Goal: Contribute content: Contribute content

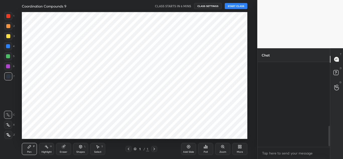
scroll to position [265, 0]
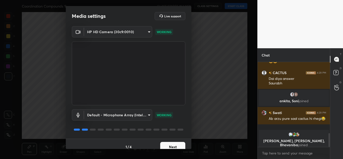
scroll to position [438, 0]
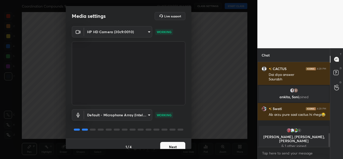
click at [173, 143] on button "Next" at bounding box center [172, 147] width 25 height 10
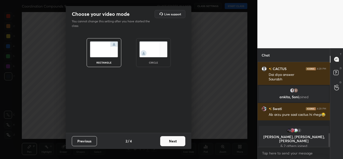
click at [173, 143] on button "Next" at bounding box center [172, 141] width 25 height 10
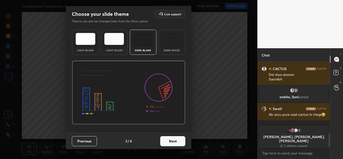
click at [173, 143] on button "Next" at bounding box center [172, 141] width 25 height 10
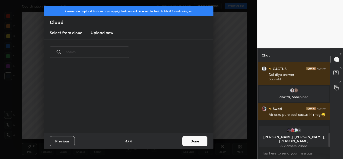
scroll to position [68, 161]
click at [106, 31] on h3 "Upload new" at bounding box center [102, 33] width 23 height 6
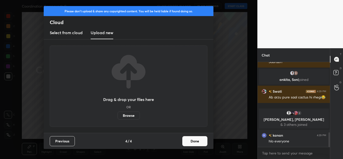
click at [130, 112] on label "Browse" at bounding box center [128, 115] width 22 height 8
click at [117, 112] on input "Browse" at bounding box center [117, 115] width 0 height 8
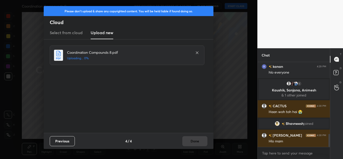
scroll to position [474, 0]
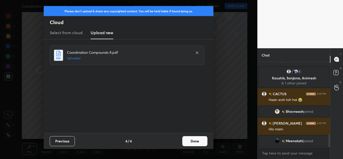
click at [196, 138] on button "Done" at bounding box center [194, 141] width 25 height 10
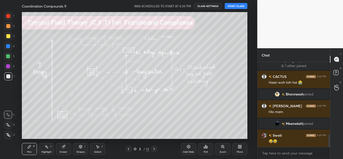
scroll to position [500, 0]
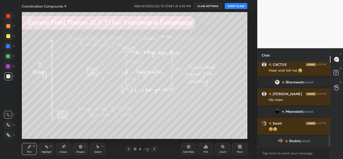
click at [128, 150] on icon at bounding box center [128, 149] width 4 height 4
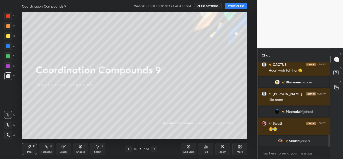
click at [239, 149] on div "More" at bounding box center [239, 149] width 15 height 12
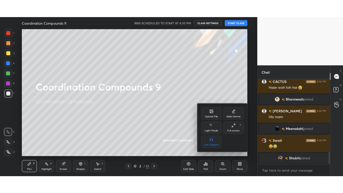
scroll to position [512, 0]
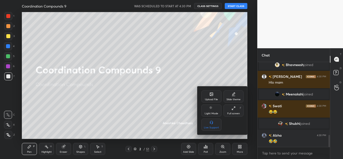
click at [232, 112] on div "Full screen" at bounding box center [233, 113] width 13 height 3
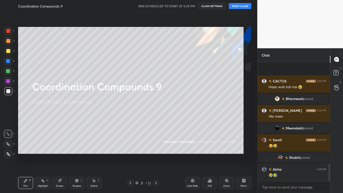
scroll to position [24929, 24852]
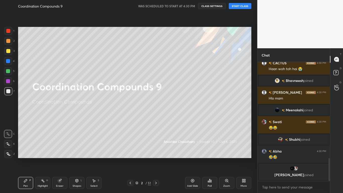
click at [245, 6] on button "START CLASS" at bounding box center [240, 6] width 23 height 6
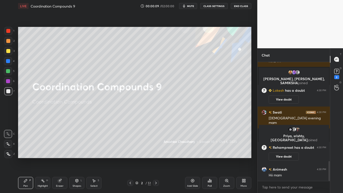
click at [10, 51] on div at bounding box center [8, 51] width 4 height 4
click at [8, 153] on icon at bounding box center [8, 153] width 4 height 3
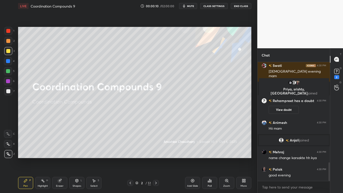
click at [61, 159] on div "Eraser" at bounding box center [59, 183] width 15 height 12
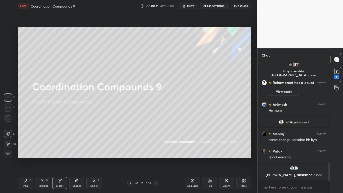
click at [9, 115] on icon at bounding box center [8, 117] width 5 height 5
click at [27, 159] on icon at bounding box center [26, 180] width 4 height 4
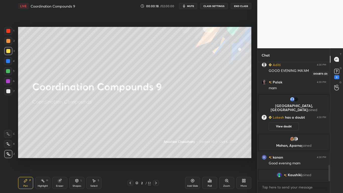
click at [336, 73] on rect at bounding box center [336, 71] width 5 height 5
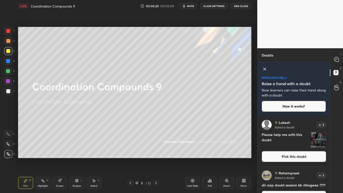
click at [217, 6] on button "CLASS SETTINGS" at bounding box center [214, 6] width 28 height 6
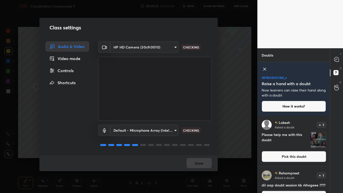
click at [74, 73] on div "Controls" at bounding box center [67, 70] width 44 height 10
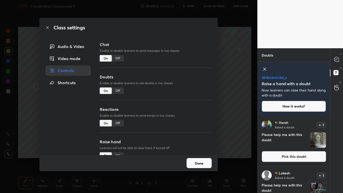
click at [118, 91] on div "Off" at bounding box center [118, 90] width 12 height 7
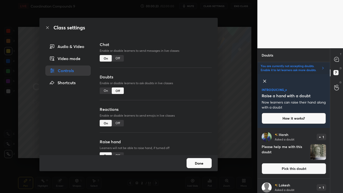
click at [194, 159] on button "Done" at bounding box center [198, 163] width 25 height 10
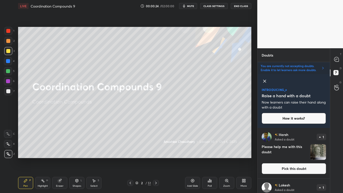
click at [263, 81] on icon at bounding box center [264, 81] width 6 height 6
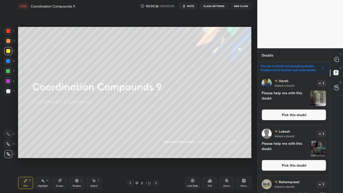
click at [298, 116] on button "Pick this doubt" at bounding box center [293, 114] width 64 height 11
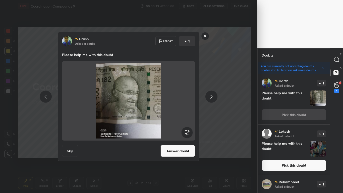
click at [203, 38] on rect at bounding box center [205, 36] width 8 height 8
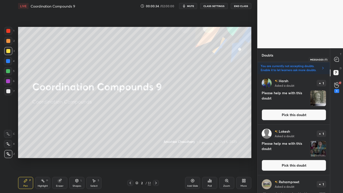
click at [334, 58] on icon at bounding box center [336, 59] width 5 height 5
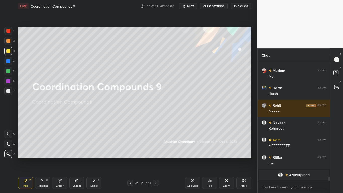
click at [8, 50] on div at bounding box center [8, 51] width 4 height 4
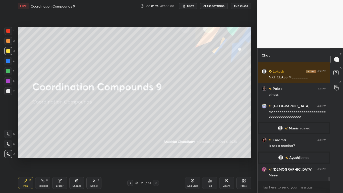
click at [10, 50] on div at bounding box center [8, 51] width 4 height 4
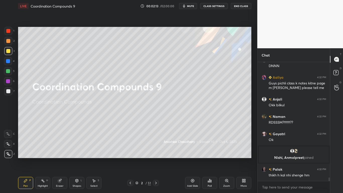
click at [8, 51] on div at bounding box center [8, 51] width 4 height 4
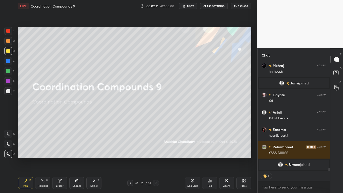
click at [9, 52] on div at bounding box center [8, 51] width 4 height 4
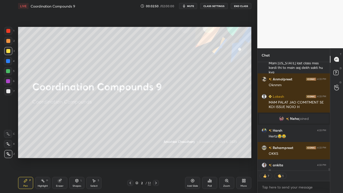
click at [157, 159] on icon at bounding box center [156, 182] width 2 height 3
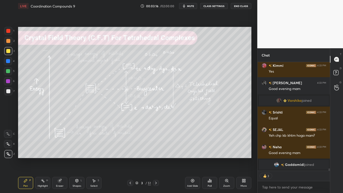
click at [190, 159] on div "Add Slide" at bounding box center [192, 183] width 15 height 12
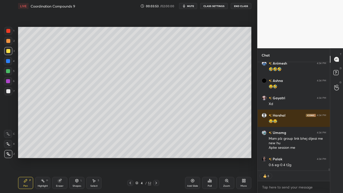
type textarea "x"
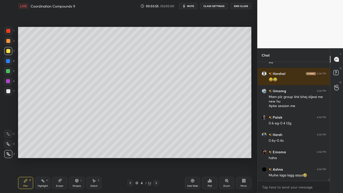
click at [212, 6] on button "CLASS SETTINGS" at bounding box center [214, 6] width 28 height 6
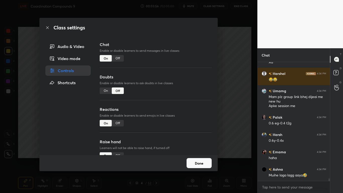
click at [117, 59] on div "Off" at bounding box center [118, 58] width 12 height 7
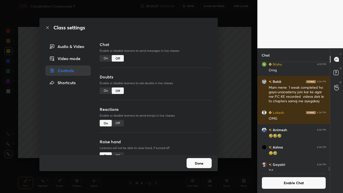
click at [194, 159] on button "Done" at bounding box center [198, 163] width 25 height 10
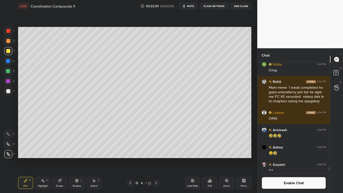
click at [93, 159] on icon at bounding box center [94, 180] width 4 height 4
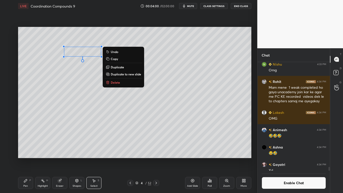
click at [81, 57] on div "0 ° Undo Copy Duplicate Duplicate to new slide Delete" at bounding box center [134, 92] width 233 height 131
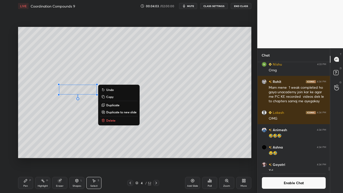
click at [27, 159] on div "Pen P" at bounding box center [25, 183] width 15 height 12
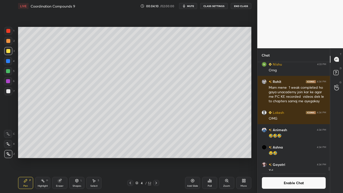
click at [130, 159] on icon at bounding box center [130, 183] width 4 height 4
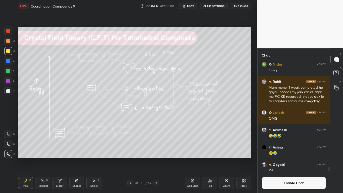
click at [156, 159] on icon at bounding box center [156, 183] width 4 height 4
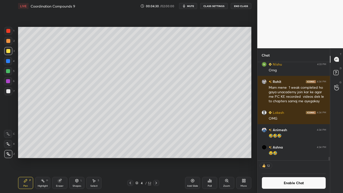
click at [129, 159] on icon at bounding box center [130, 183] width 4 height 4
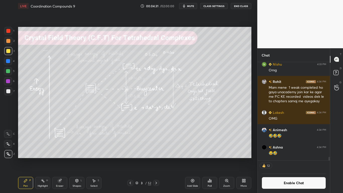
click at [156, 159] on icon at bounding box center [156, 183] width 4 height 4
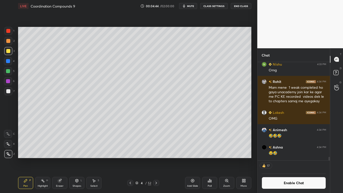
click at [130, 159] on div at bounding box center [130, 183] width 6 height 6
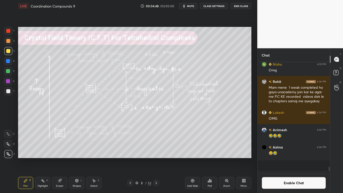
scroll to position [5278, 0]
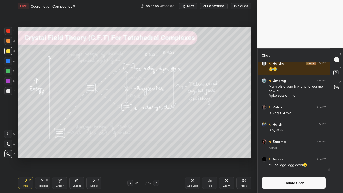
click at [154, 159] on div at bounding box center [156, 183] width 6 height 6
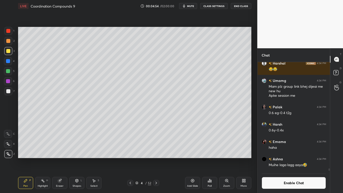
click at [278, 159] on button "Enable Chat" at bounding box center [293, 183] width 64 height 12
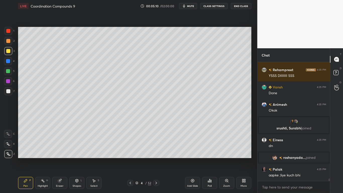
scroll to position [5398, 0]
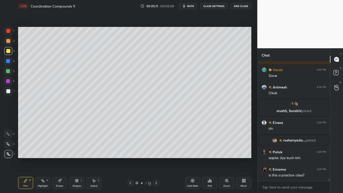
click at [217, 5] on button "CLASS SETTINGS" at bounding box center [214, 6] width 28 height 6
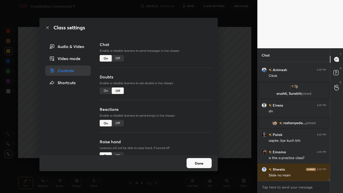
click at [120, 57] on div "Off" at bounding box center [118, 58] width 12 height 7
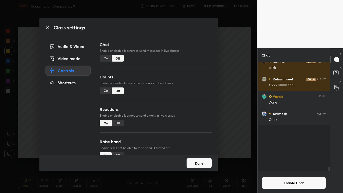
scroll to position [107, 71]
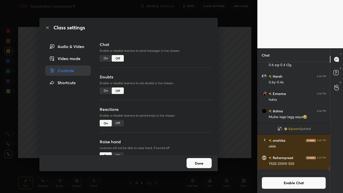
click at [199, 159] on button "Done" at bounding box center [198, 163] width 25 height 10
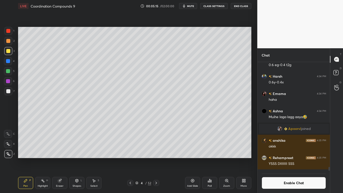
click at [191, 159] on icon at bounding box center [192, 180] width 4 height 4
click at [57, 159] on div "Eraser" at bounding box center [59, 183] width 15 height 12
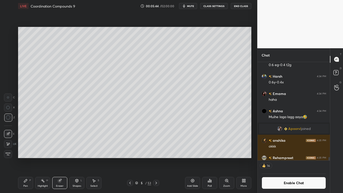
click at [29, 159] on div "Pen P" at bounding box center [25, 183] width 15 height 12
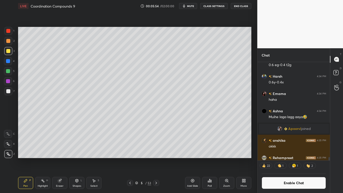
click at [90, 159] on div "Select S" at bounding box center [93, 183] width 15 height 12
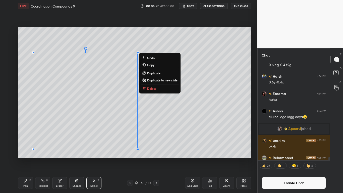
click at [27, 159] on icon at bounding box center [26, 180] width 4 height 4
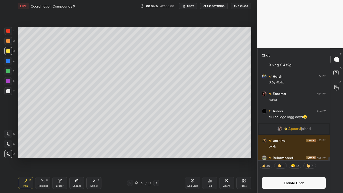
click at [7, 90] on div at bounding box center [8, 91] width 4 height 4
click at [287, 159] on button "Enable Chat" at bounding box center [293, 183] width 64 height 12
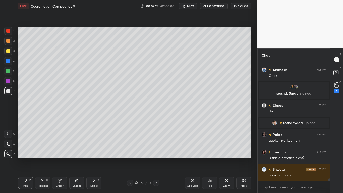
scroll to position [5432, 0]
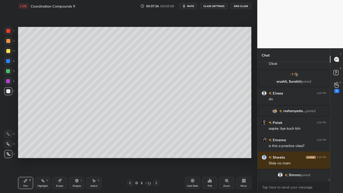
click at [129, 159] on icon at bounding box center [130, 183] width 4 height 4
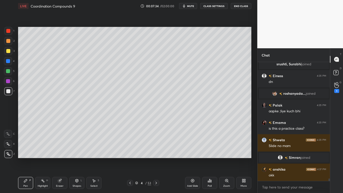
click at [129, 159] on icon at bounding box center [130, 183] width 4 height 4
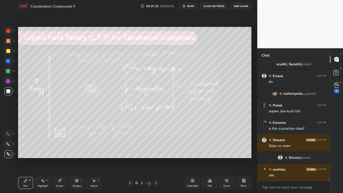
scroll to position [5420, 0]
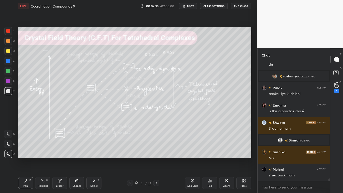
click at [157, 159] on icon at bounding box center [156, 183] width 4 height 4
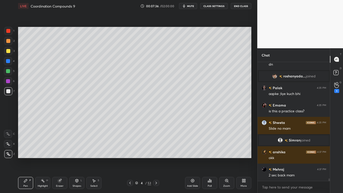
click at [156, 159] on icon at bounding box center [156, 183] width 4 height 4
click at [155, 159] on icon at bounding box center [156, 183] width 4 height 4
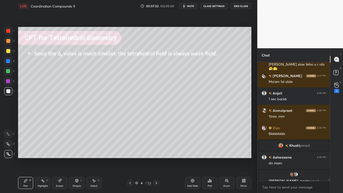
scroll to position [5532, 0]
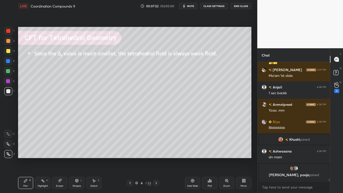
click at [131, 159] on icon at bounding box center [130, 183] width 4 height 4
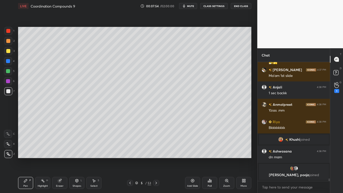
click at [156, 159] on icon at bounding box center [156, 183] width 4 height 4
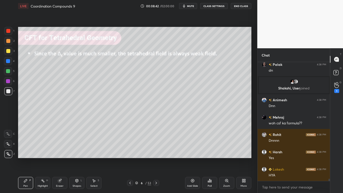
scroll to position [5958, 0]
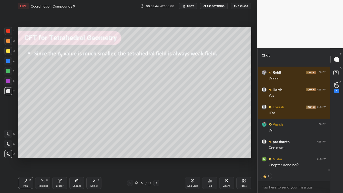
click at [129, 159] on div at bounding box center [130, 183] width 6 height 6
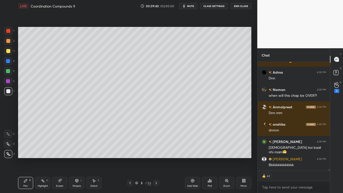
click at [134, 159] on div "5 / 53" at bounding box center [143, 183] width 32 height 6
click at [138, 159] on div "5 / 53" at bounding box center [143, 182] width 16 height 5
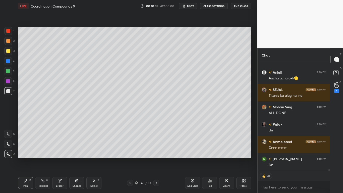
click at [7, 52] on div at bounding box center [8, 51] width 4 height 4
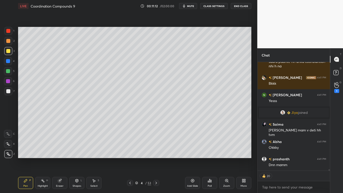
click at [138, 159] on div "4 / 53" at bounding box center [143, 182] width 16 height 5
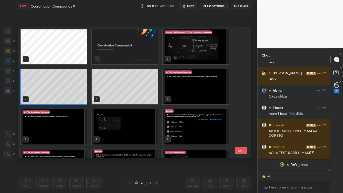
type textarea "x"
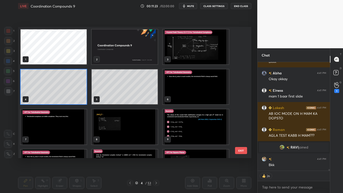
click at [113, 134] on img "grid" at bounding box center [125, 126] width 66 height 35
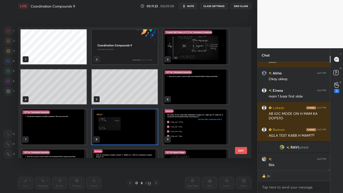
click at [114, 134] on img "grid" at bounding box center [125, 126] width 66 height 35
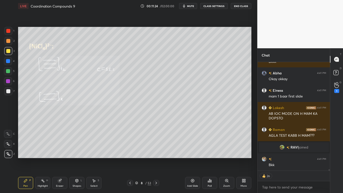
click at [114, 134] on img "grid" at bounding box center [125, 126] width 66 height 35
click at [115, 133] on img "grid" at bounding box center [125, 126] width 66 height 35
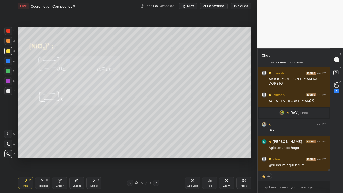
click at [216, 6] on button "CLASS SETTINGS" at bounding box center [214, 6] width 28 height 6
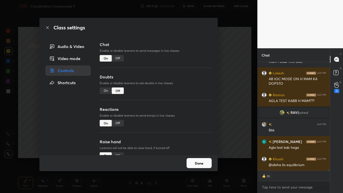
click at [118, 58] on div "Off" at bounding box center [118, 58] width 12 height 7
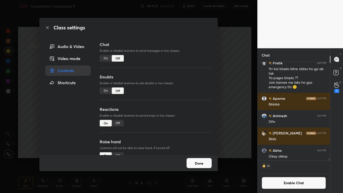
click at [186, 159] on div "Done" at bounding box center [128, 163] width 178 height 16
click at [195, 159] on button "Done" at bounding box center [198, 163] width 25 height 10
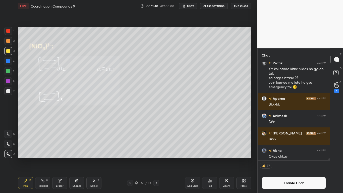
click at [8, 51] on div at bounding box center [8, 51] width 4 height 4
click at [271, 159] on button "Enable Chat" at bounding box center [293, 183] width 64 height 12
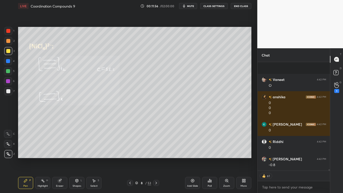
scroll to position [8371, 0]
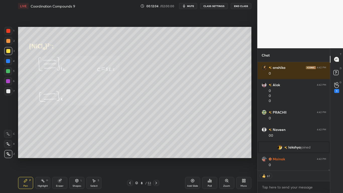
type textarea "x"
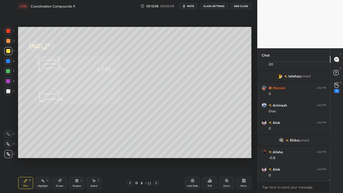
click at [217, 7] on button "CLASS SETTINGS" at bounding box center [214, 6] width 28 height 6
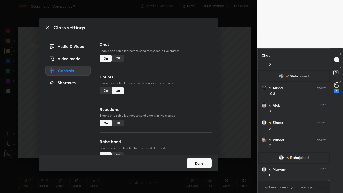
click at [232, 115] on div "Class settings Audio & Video Video mode Controls Shortcuts Chat Enable or disab…" at bounding box center [128, 96] width 257 height 193
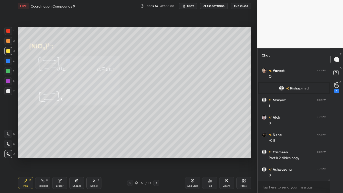
scroll to position [8757, 0]
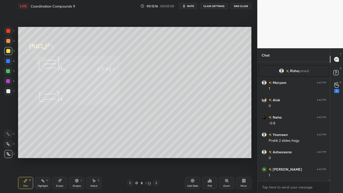
click at [215, 7] on button "CLASS SETTINGS" at bounding box center [214, 6] width 28 height 6
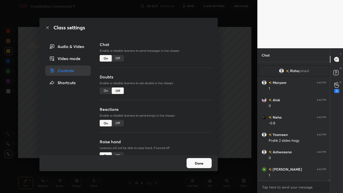
click at [119, 60] on div "Off" at bounding box center [118, 58] width 12 height 7
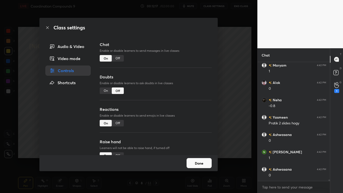
scroll to position [107, 71]
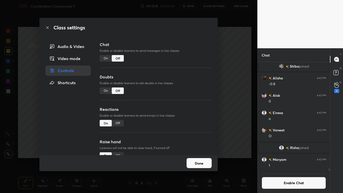
click at [198, 159] on button "Done" at bounding box center [198, 163] width 25 height 10
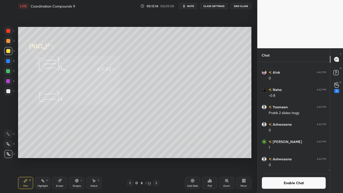
scroll to position [97, 71]
click at [290, 159] on button "Enable Chat" at bounding box center [293, 183] width 64 height 12
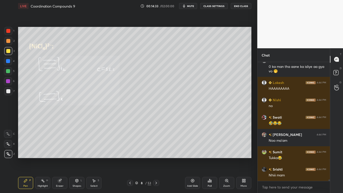
scroll to position [9305, 0]
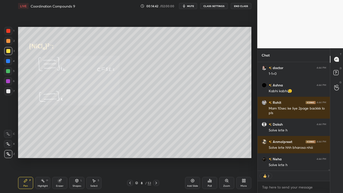
click at [8, 52] on div at bounding box center [8, 51] width 4 height 4
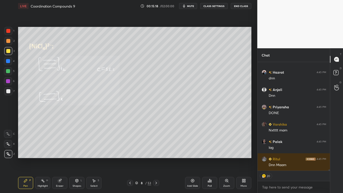
click at [214, 7] on button "CLASS SETTINGS" at bounding box center [214, 6] width 28 height 6
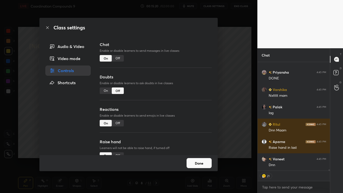
type textarea "x"
click at [118, 60] on div "Off" at bounding box center [118, 58] width 12 height 7
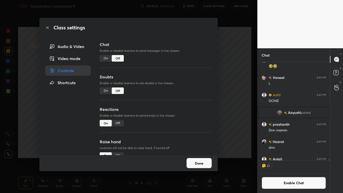
click at [200, 159] on button "Done" at bounding box center [198, 163] width 25 height 10
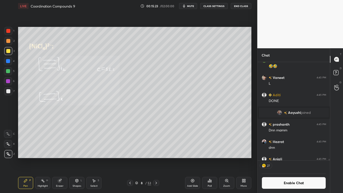
click at [137, 159] on icon at bounding box center [136, 181] width 3 height 1
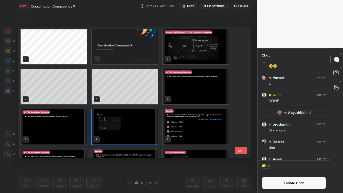
click at [197, 135] on img "grid" at bounding box center [196, 126] width 66 height 35
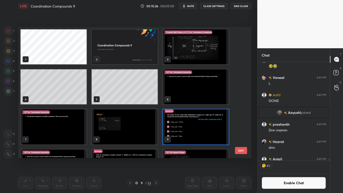
click at [197, 135] on img "grid" at bounding box center [196, 126] width 66 height 35
click at [196, 136] on img "grid" at bounding box center [196, 126] width 66 height 35
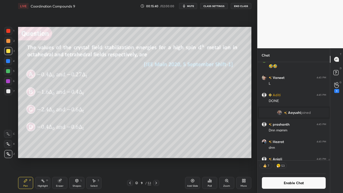
click at [208, 159] on icon at bounding box center [209, 180] width 4 height 4
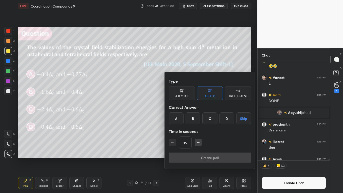
click at [225, 117] on div "D" at bounding box center [226, 118] width 15 height 12
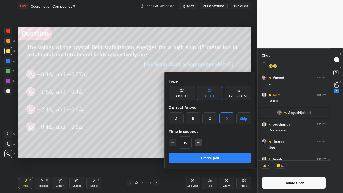
click at [196, 141] on icon "button" at bounding box center [197, 142] width 5 height 5
click at [197, 142] on icon "button" at bounding box center [198, 142] width 3 height 0
click at [197, 143] on icon "button" at bounding box center [197, 142] width 5 height 5
click at [198, 142] on icon "button" at bounding box center [197, 142] width 5 height 5
type input "75"
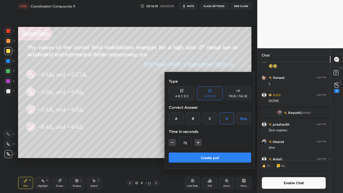
click at [208, 156] on button "Create poll" at bounding box center [210, 157] width 82 height 10
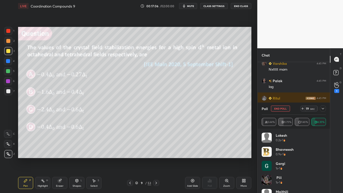
scroll to position [71, 71]
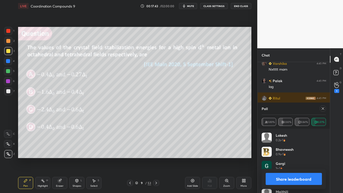
click at [292, 159] on button "Share leaderboard" at bounding box center [293, 179] width 56 height 12
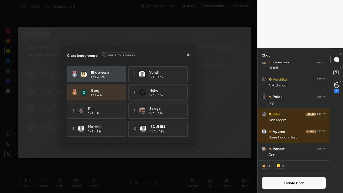
scroll to position [18, 0]
click at [188, 133] on div "Lokesh 1 / 1 in 0.2s 6 Ritika 1 / 1 in 1.4s Bhavneesh 1 / 1 in 0.9s 7 Vansh 1 /…" at bounding box center [128, 92] width 123 height 88
click at [189, 55] on icon at bounding box center [188, 55] width 4 height 4
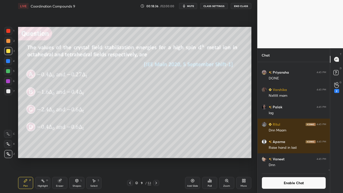
scroll to position [107, 71]
click at [62, 159] on div "Eraser" at bounding box center [59, 183] width 15 height 12
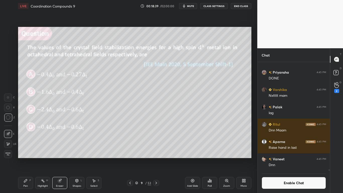
click at [20, 159] on div "Pen P" at bounding box center [25, 183] width 15 height 12
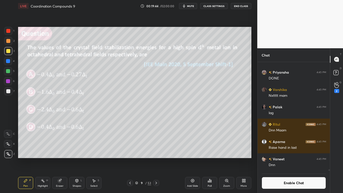
scroll to position [97, 71]
click at [251, 154] on div "Setting up your live class Poll for secs No correct answer Start poll" at bounding box center [134, 92] width 237 height 161
click at [282, 159] on button "Enable Chat" at bounding box center [293, 183] width 64 height 12
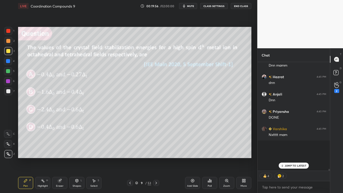
scroll to position [107, 71]
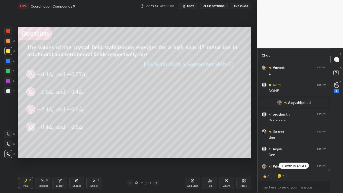
click at [294, 159] on p "JUMP TO LATEST" at bounding box center [296, 165] width 22 height 3
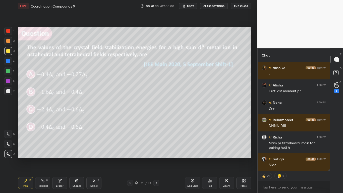
scroll to position [10308, 0]
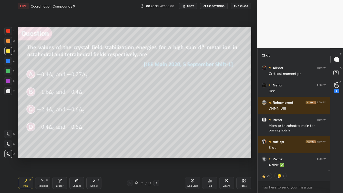
type textarea "x"
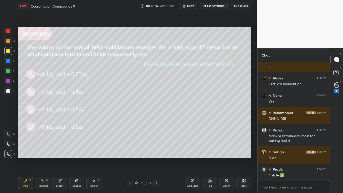
click at [215, 6] on button "CLASS SETTINGS" at bounding box center [214, 6] width 28 height 6
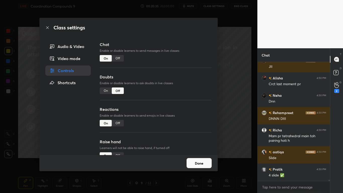
click at [118, 57] on div "Off" at bounding box center [118, 58] width 12 height 7
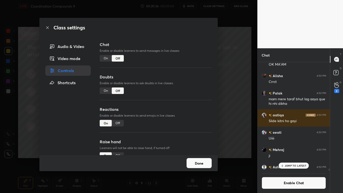
click at [196, 159] on button "Done" at bounding box center [198, 163] width 25 height 10
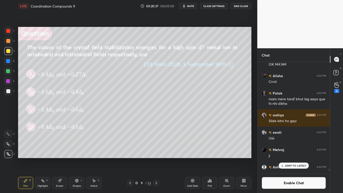
click at [193, 159] on icon at bounding box center [192, 180] width 4 height 4
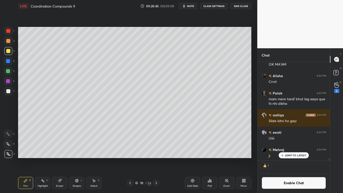
scroll to position [97, 71]
click at [9, 90] on div at bounding box center [8, 91] width 4 height 4
click at [59, 159] on icon at bounding box center [59, 180] width 3 height 3
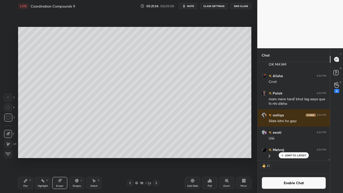
click at [20, 159] on div "Pen P" at bounding box center [25, 183] width 15 height 12
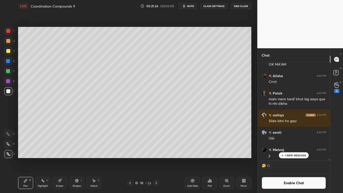
click at [10, 52] on div at bounding box center [8, 51] width 4 height 4
click at [8, 89] on div at bounding box center [8, 91] width 4 height 4
click at [298, 158] on div "2 NEW MESSAGES" at bounding box center [294, 155] width 32 height 6
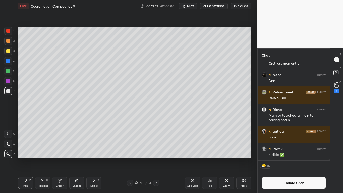
click at [288, 159] on button "Enable Chat" at bounding box center [293, 183] width 64 height 12
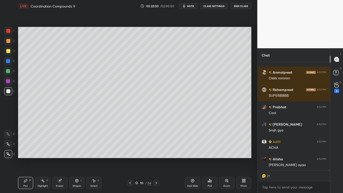
scroll to position [10343, 0]
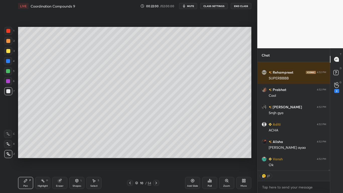
click at [132, 159] on icon at bounding box center [130, 183] width 4 height 4
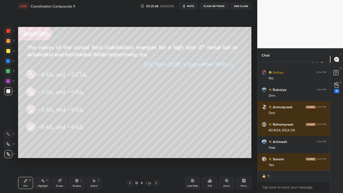
scroll to position [11292, 0]
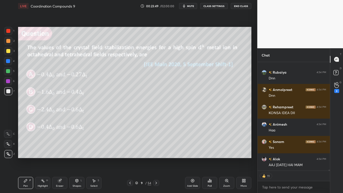
click at [8, 50] on div at bounding box center [8, 51] width 4 height 4
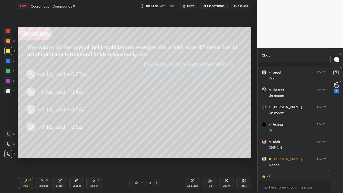
scroll to position [11569, 0]
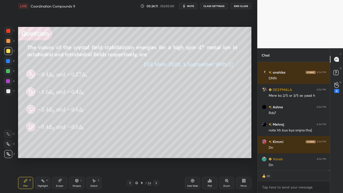
type textarea "x"
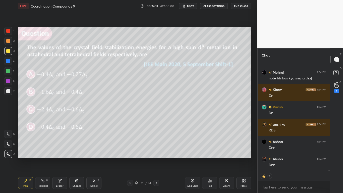
click at [217, 7] on button "CLASS SETTINGS" at bounding box center [214, 6] width 28 height 6
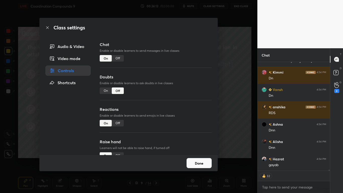
click at [119, 58] on div "Off" at bounding box center [118, 58] width 12 height 7
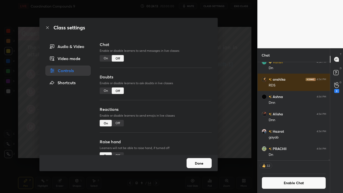
click at [198, 159] on button "Done" at bounding box center [198, 163] width 25 height 10
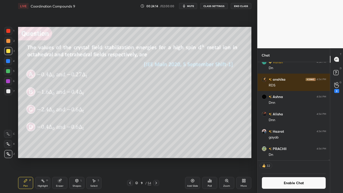
click at [136, 159] on icon at bounding box center [136, 182] width 3 height 3
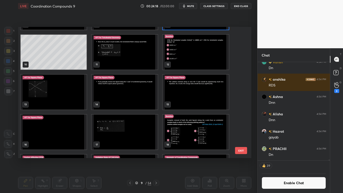
click at [110, 58] on img "grid" at bounding box center [125, 51] width 66 height 35
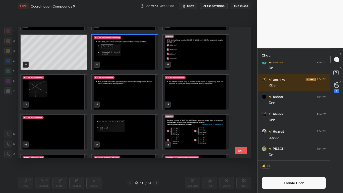
click at [108, 58] on img "grid" at bounding box center [125, 51] width 66 height 35
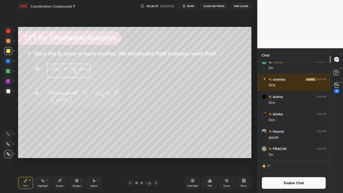
click at [108, 59] on img "grid" at bounding box center [125, 51] width 66 height 35
click at [282, 159] on button "Enable Chat" at bounding box center [293, 183] width 64 height 12
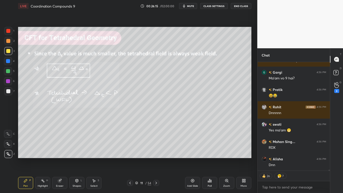
scroll to position [2, 2]
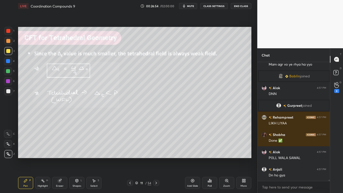
click at [216, 7] on button "CLASS SETTINGS" at bounding box center [214, 6] width 28 height 6
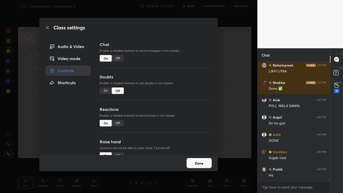
type textarea "x"
click at [119, 60] on div "Off" at bounding box center [118, 58] width 12 height 7
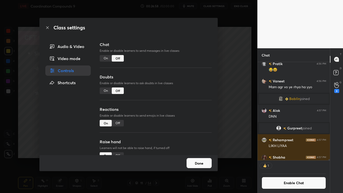
click at [191, 157] on div "Done" at bounding box center [128, 163] width 178 height 16
click at [193, 159] on button "Done" at bounding box center [198, 163] width 25 height 10
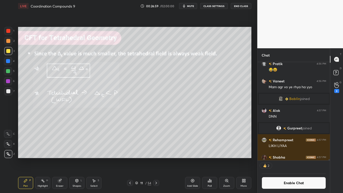
click at [137, 159] on icon at bounding box center [136, 182] width 3 height 3
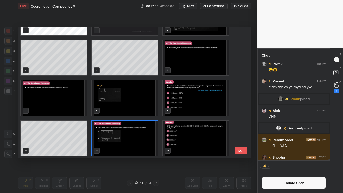
click at [197, 143] on img "grid" at bounding box center [196, 137] width 66 height 35
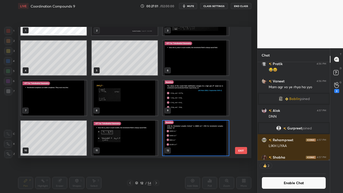
click at [197, 143] on img "grid" at bounding box center [196, 137] width 66 height 35
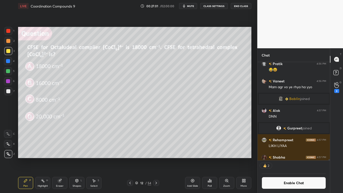
click at [198, 143] on img "grid" at bounding box center [196, 137] width 66 height 35
click at [208, 159] on div "Poll" at bounding box center [209, 185] width 4 height 3
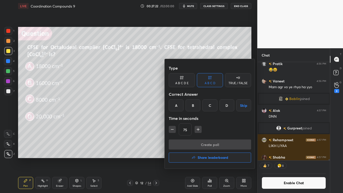
click at [211, 107] on div "C" at bounding box center [209, 105] width 15 height 12
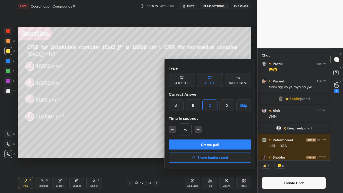
click at [172, 130] on icon "button" at bounding box center [172, 129] width 5 height 5
click at [173, 130] on icon "button" at bounding box center [172, 129] width 5 height 5
click at [198, 130] on icon "button" at bounding box center [197, 129] width 5 height 5
type input "45"
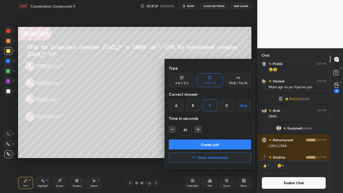
click at [208, 145] on button "Create poll" at bounding box center [210, 144] width 82 height 10
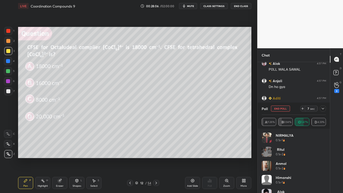
scroll to position [71, 71]
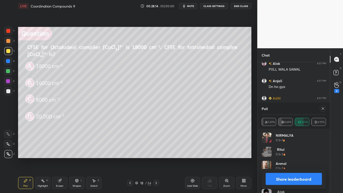
click at [291, 159] on button "Share leaderboard" at bounding box center [293, 179] width 56 height 12
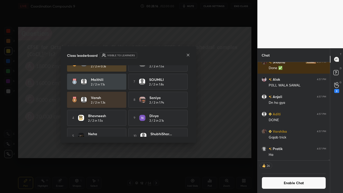
scroll to position [19, 0]
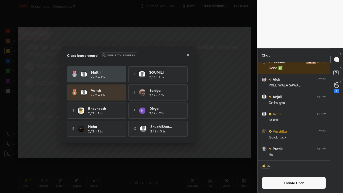
click at [188, 133] on div "Lokesh 2 / 2 in 0.3s 6 Ritika 2 / 2 in 1.5s Maithili 2 / 2 in 1.1s 7 SOUMILI 2 …" at bounding box center [128, 92] width 123 height 88
click at [188, 54] on icon at bounding box center [188, 55] width 4 height 4
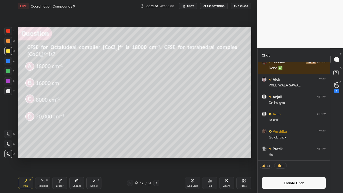
click at [284, 159] on button "Enable Chat" at bounding box center [293, 183] width 64 height 12
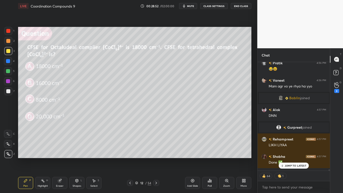
click at [297, 159] on p "JUMP TO LATEST" at bounding box center [296, 165] width 22 height 3
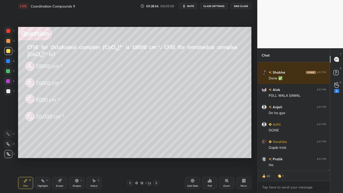
click at [10, 51] on div at bounding box center [8, 51] width 4 height 4
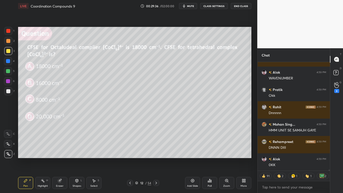
scroll to position [12863, 0]
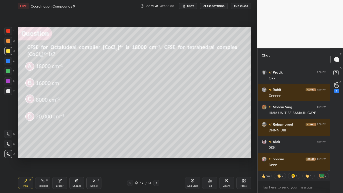
click at [212, 6] on button "CLASS SETTINGS" at bounding box center [214, 6] width 28 height 6
type textarea "x"
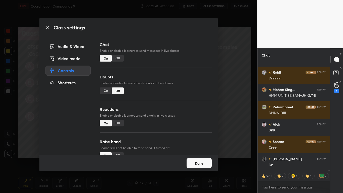
click at [119, 57] on div "Off" at bounding box center [118, 58] width 12 height 7
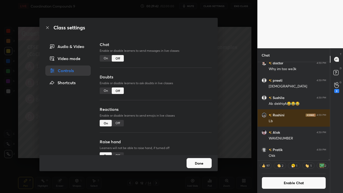
click at [200, 159] on button "Done" at bounding box center [198, 163] width 25 height 10
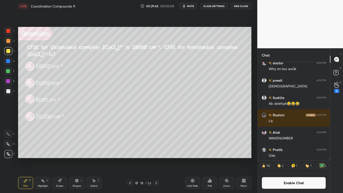
click at [137, 159] on icon at bounding box center [136, 182] width 3 height 3
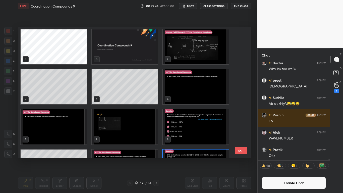
scroll to position [130, 230]
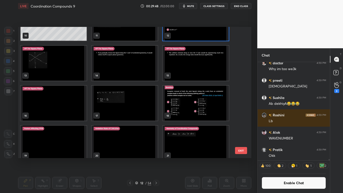
click at [198, 39] on img "grid" at bounding box center [196, 23] width 66 height 35
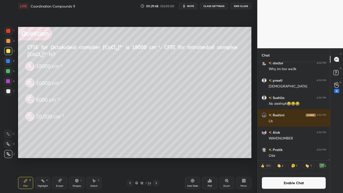
click at [197, 37] on img "grid" at bounding box center [196, 23] width 66 height 35
click at [188, 159] on div "Add Slide" at bounding box center [192, 183] width 15 height 12
click at [8, 92] on div at bounding box center [8, 91] width 4 height 4
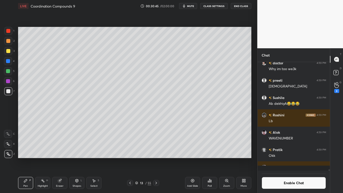
scroll to position [12867, 0]
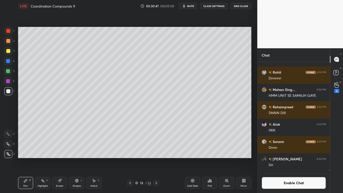
click at [280, 159] on button "Enable Chat" at bounding box center [293, 183] width 64 height 12
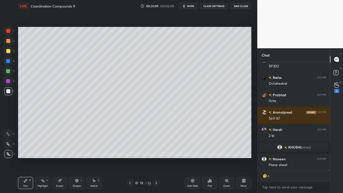
scroll to position [13254, 0]
type textarea "x"
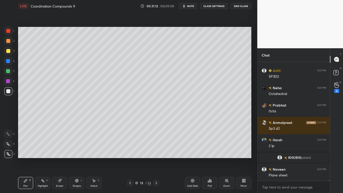
scroll to position [13244, 0]
click at [9, 51] on div at bounding box center [8, 51] width 4 height 4
click at [216, 4] on button "CLASS SETTINGS" at bounding box center [214, 6] width 28 height 6
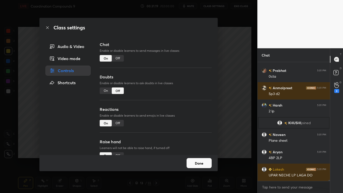
click at [117, 56] on div "Off" at bounding box center [118, 58] width 12 height 7
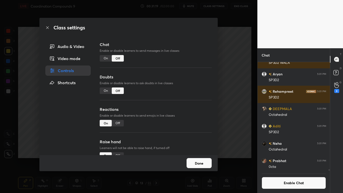
click at [197, 159] on button "Done" at bounding box center [198, 163] width 25 height 10
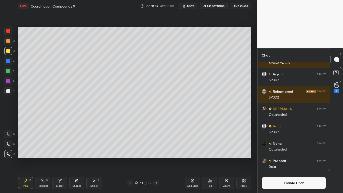
click at [8, 41] on div at bounding box center [8, 41] width 4 height 4
click at [8, 32] on div at bounding box center [8, 31] width 4 height 4
click at [10, 69] on div at bounding box center [8, 71] width 8 height 8
click at [10, 53] on div at bounding box center [8, 51] width 4 height 4
click at [8, 32] on div at bounding box center [8, 31] width 4 height 4
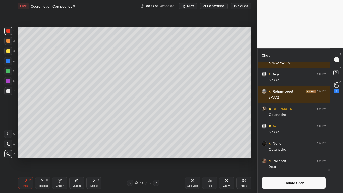
click at [288, 159] on button "Enable Chat" at bounding box center [293, 183] width 64 height 12
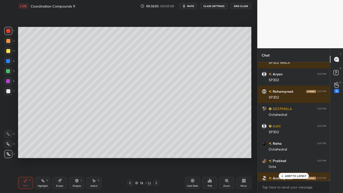
scroll to position [117, 71]
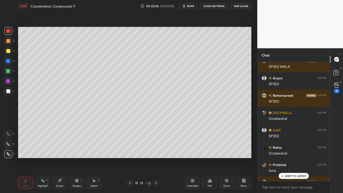
click at [298, 159] on p "JUMP TO LATEST" at bounding box center [296, 175] width 22 height 3
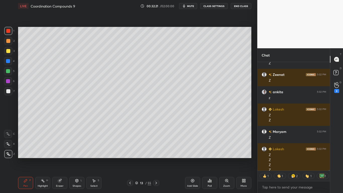
scroll to position [13798, 0]
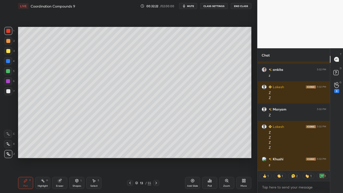
click at [9, 90] on div at bounding box center [8, 91] width 4 height 4
type textarea "x"
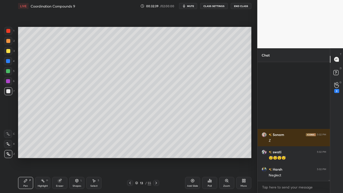
scroll to position [13964, 0]
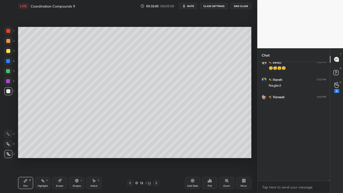
click at [58, 159] on icon at bounding box center [59, 180] width 3 height 3
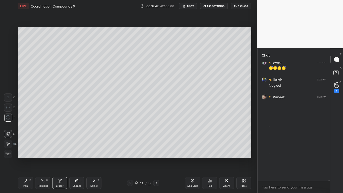
scroll to position [13981, 0]
click at [22, 159] on div "Pen P" at bounding box center [25, 183] width 15 height 12
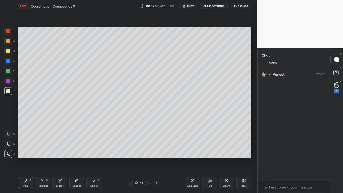
scroll to position [14012, 0]
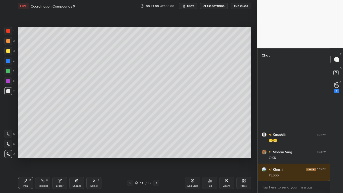
click at [216, 2] on div "LIVE Coordination Compounds 9 00:33:00 / 02:00:00 mute CLASS SETTINGS End Class" at bounding box center [134, 6] width 233 height 12
click at [220, 6] on button "CLASS SETTINGS" at bounding box center [214, 6] width 28 height 6
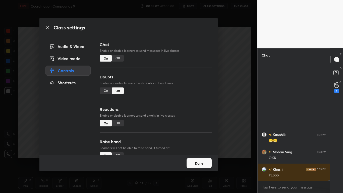
click at [115, 57] on div "Off" at bounding box center [118, 58] width 12 height 7
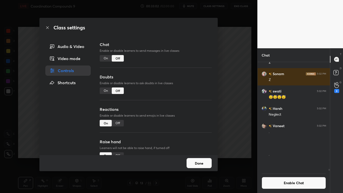
click at [196, 159] on button "Done" at bounding box center [198, 163] width 25 height 10
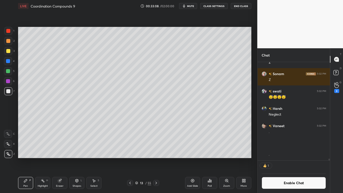
scroll to position [97, 71]
click at [190, 159] on div "Add Slide" at bounding box center [192, 183] width 15 height 12
click at [60, 159] on div "Eraser" at bounding box center [59, 183] width 15 height 12
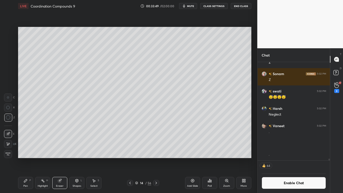
click at [25, 159] on icon at bounding box center [26, 180] width 4 height 4
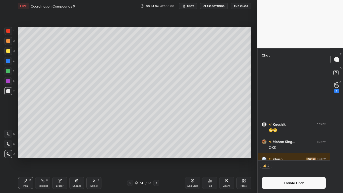
click at [8, 89] on div at bounding box center [8, 91] width 4 height 4
click at [10, 51] on div at bounding box center [8, 51] width 4 height 4
click at [279, 159] on button "Enable Chat" at bounding box center [293, 183] width 64 height 12
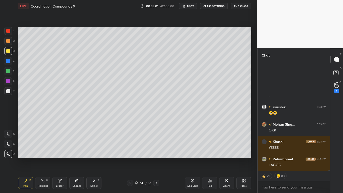
scroll to position [14118, 0]
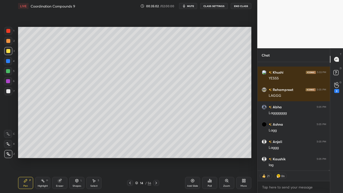
click at [238, 159] on div "More" at bounding box center [243, 183] width 15 height 12
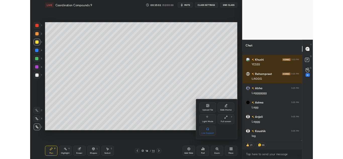
scroll to position [14170, 0]
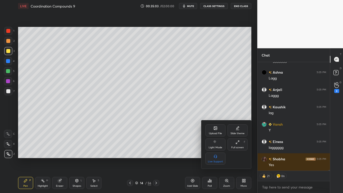
click at [236, 145] on div "Full screen F" at bounding box center [237, 144] width 20 height 12
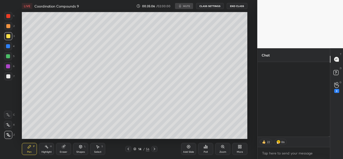
scroll to position [14654, 0]
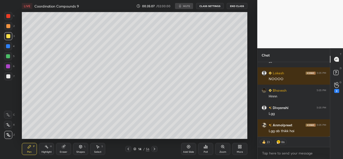
type textarea "x"
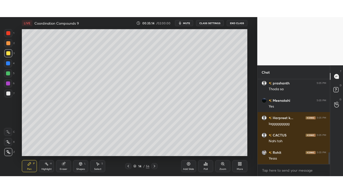
scroll to position [537, 0]
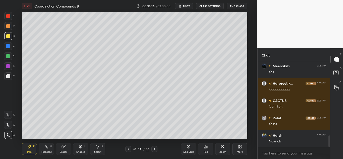
click at [240, 150] on div "More" at bounding box center [239, 149] width 15 height 12
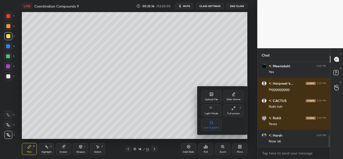
click at [236, 112] on div "Full screen" at bounding box center [233, 113] width 13 height 3
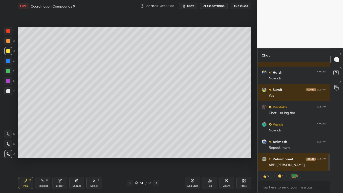
scroll to position [670, 0]
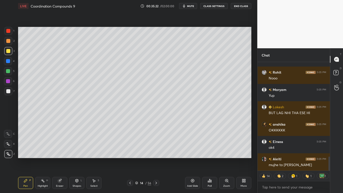
click at [217, 9] on button "CLASS SETTINGS" at bounding box center [214, 6] width 28 height 6
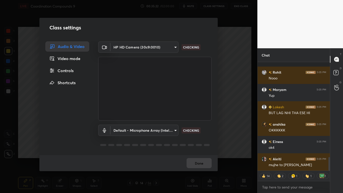
scroll to position [0, 0]
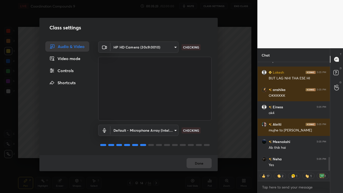
type textarea "x"
click at [70, 73] on div "Controls" at bounding box center [67, 70] width 44 height 10
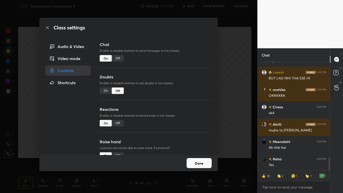
click at [116, 58] on div "Off" at bounding box center [118, 58] width 12 height 7
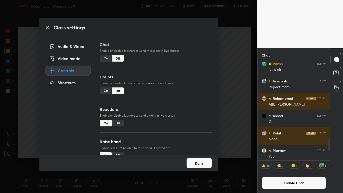
click at [201, 159] on button "Done" at bounding box center [198, 163] width 25 height 10
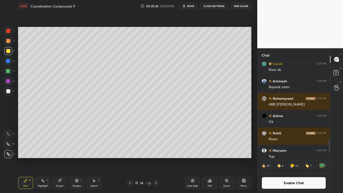
click at [293, 159] on button "Enable Chat" at bounding box center [293, 183] width 64 height 12
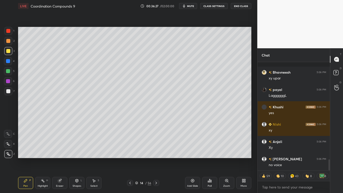
scroll to position [968, 0]
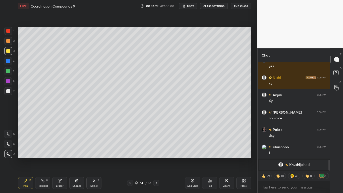
click at [8, 72] on div at bounding box center [8, 71] width 4 height 4
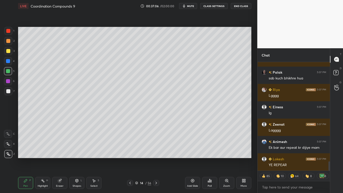
scroll to position [1200, 0]
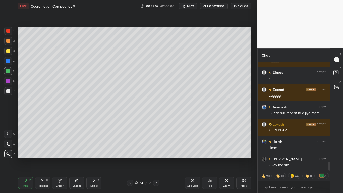
type textarea "x"
click at [216, 5] on button "CLASS SETTINGS" at bounding box center [214, 6] width 28 height 6
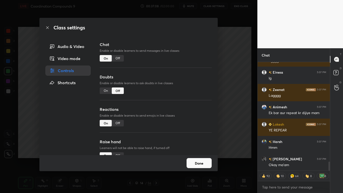
click at [118, 58] on div "Off" at bounding box center [118, 58] width 12 height 7
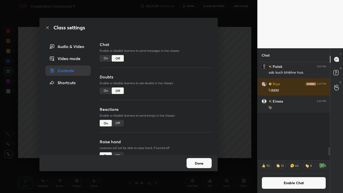
scroll to position [97, 71]
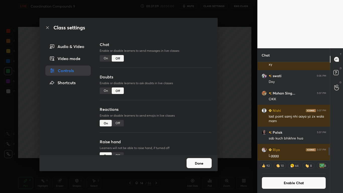
click at [200, 159] on button "Done" at bounding box center [198, 163] width 25 height 10
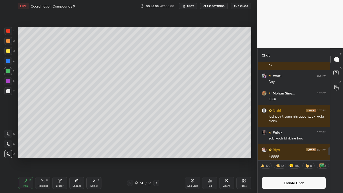
click at [291, 159] on button "Enable Chat" at bounding box center [293, 183] width 64 height 12
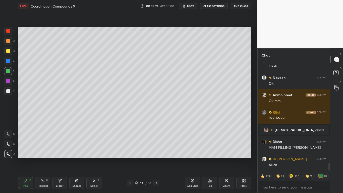
scroll to position [1451, 0]
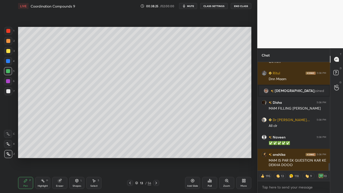
click at [7, 49] on div at bounding box center [8, 51] width 4 height 4
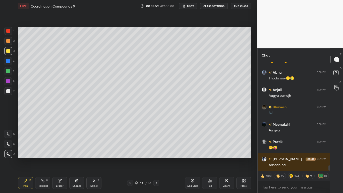
scroll to position [2, 2]
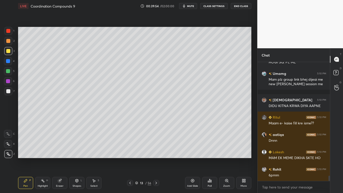
click at [136, 159] on icon at bounding box center [136, 182] width 3 height 3
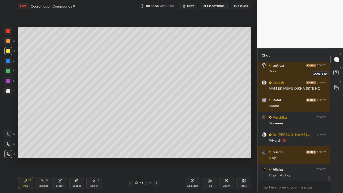
click at [337, 75] on rect at bounding box center [335, 72] width 5 height 5
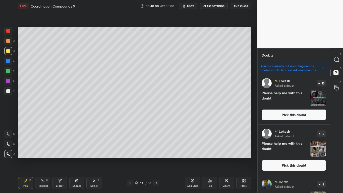
click at [302, 115] on button "Pick this doubt" at bounding box center [293, 114] width 64 height 11
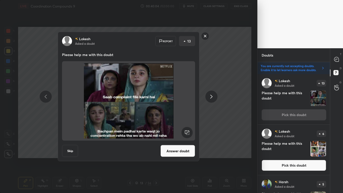
click at [204, 38] on rect at bounding box center [205, 36] width 8 height 8
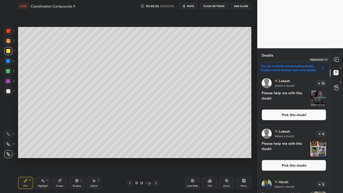
click at [335, 62] on div at bounding box center [336, 59] width 10 height 9
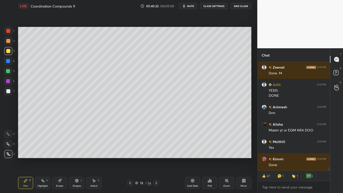
type textarea "x"
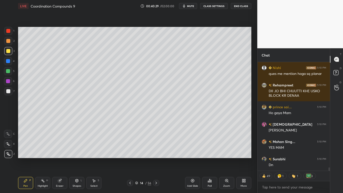
click at [217, 6] on button "CLASS SETTINGS" at bounding box center [214, 6] width 28 height 6
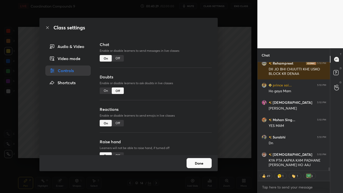
click at [112, 57] on div "Off" at bounding box center [118, 58] width 12 height 7
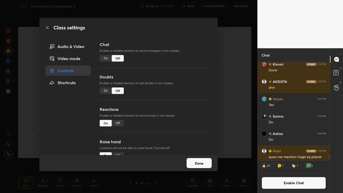
click at [197, 159] on button "Done" at bounding box center [198, 163] width 25 height 10
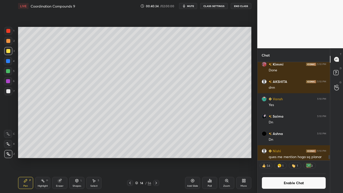
click at [8, 90] on div at bounding box center [8, 91] width 4 height 4
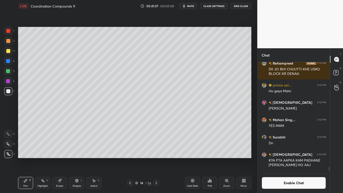
click at [290, 159] on button "Enable Chat" at bounding box center [293, 183] width 64 height 12
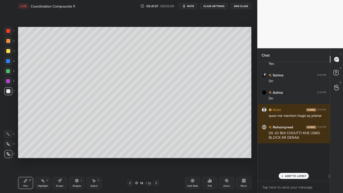
scroll to position [117, 71]
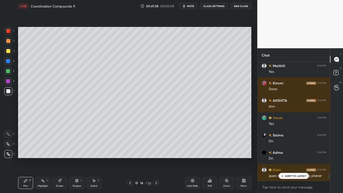
click at [293, 159] on p "JUMP TO LATEST" at bounding box center [296, 175] width 22 height 3
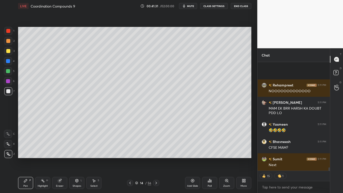
scroll to position [3431, 0]
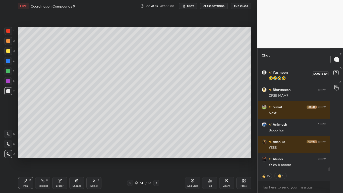
click at [335, 74] on rect at bounding box center [335, 72] width 5 height 5
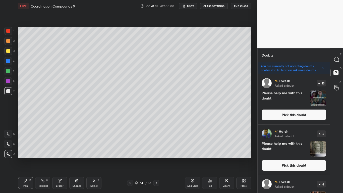
click at [278, 159] on button "Pick this doubt" at bounding box center [293, 165] width 64 height 11
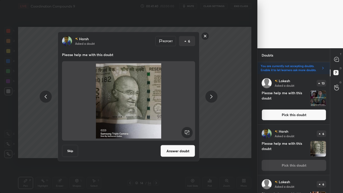
click at [203, 37] on rect at bounding box center [205, 36] width 8 height 8
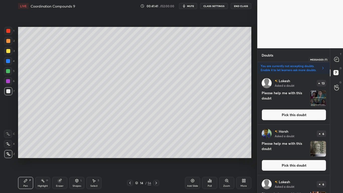
click at [336, 60] on icon at bounding box center [336, 59] width 5 height 5
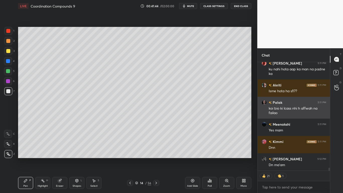
scroll to position [3596, 0]
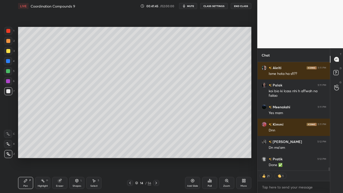
click at [138, 159] on div "14 / 56" at bounding box center [143, 182] width 16 height 5
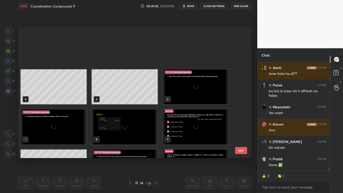
scroll to position [69, 0]
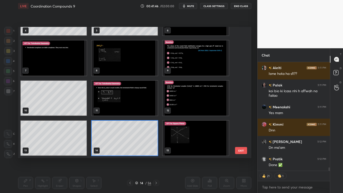
type textarea "x"
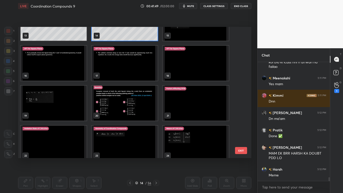
click at [67, 67] on img "grid" at bounding box center [54, 63] width 66 height 35
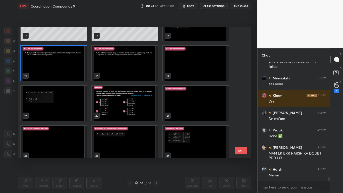
click at [66, 69] on img "grid" at bounding box center [54, 63] width 66 height 35
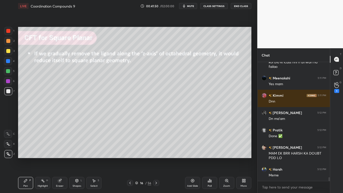
click at [67, 68] on img "grid" at bounding box center [54, 63] width 66 height 35
click at [213, 5] on button "CLASS SETTINGS" at bounding box center [214, 6] width 28 height 6
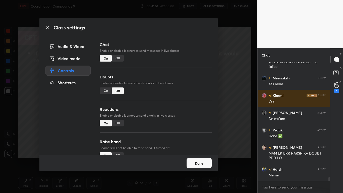
click at [120, 58] on div "Off" at bounding box center [118, 58] width 12 height 7
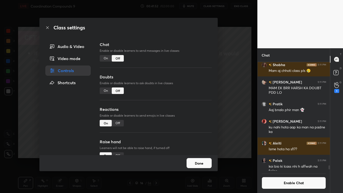
click at [199, 159] on button "Done" at bounding box center [198, 163] width 25 height 10
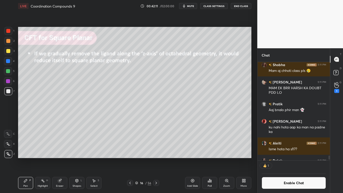
scroll to position [2, 2]
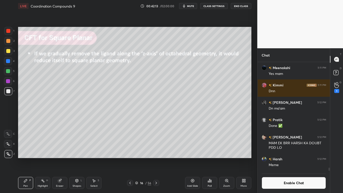
click at [156, 159] on icon at bounding box center [156, 183] width 4 height 4
click at [130, 159] on icon at bounding box center [130, 183] width 4 height 4
click at [287, 159] on button "Enable Chat" at bounding box center [293, 183] width 64 height 12
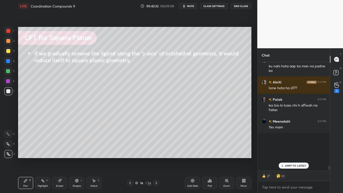
scroll to position [107, 71]
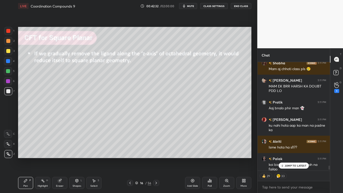
click at [293, 159] on p "JUMP TO LATEST" at bounding box center [296, 165] width 22 height 3
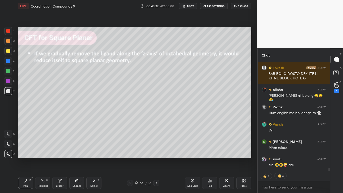
scroll to position [4084, 0]
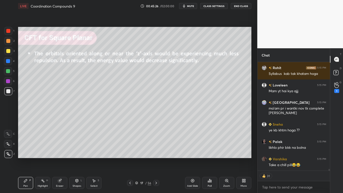
click at [215, 5] on button "CLASS SETTINGS" at bounding box center [214, 6] width 28 height 6
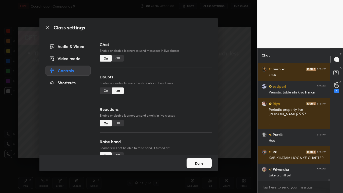
click at [201, 159] on button "Done" at bounding box center [198, 163] width 25 height 10
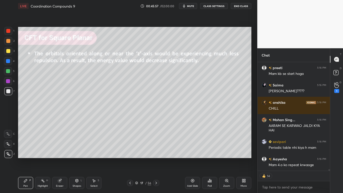
type textarea "x"
click at [217, 8] on button "CLASS SETTINGS" at bounding box center [214, 6] width 28 height 6
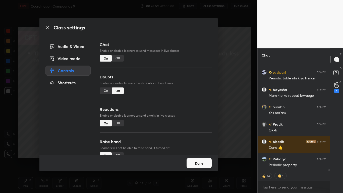
click at [119, 58] on div "Off" at bounding box center [118, 58] width 12 height 7
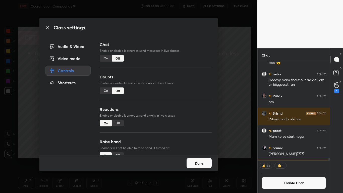
click at [195, 159] on button "Done" at bounding box center [198, 163] width 25 height 10
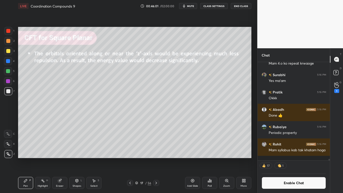
click at [136, 159] on icon at bounding box center [136, 182] width 3 height 3
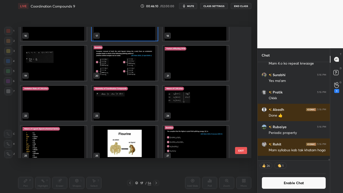
click at [58, 66] on img "grid" at bounding box center [54, 63] width 66 height 35
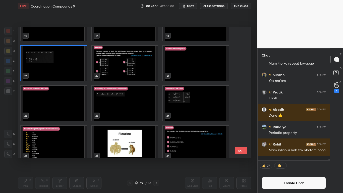
click at [59, 68] on img "grid" at bounding box center [54, 63] width 66 height 35
click at [58, 68] on img "grid" at bounding box center [54, 63] width 66 height 35
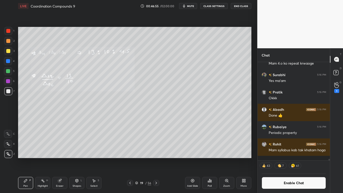
click at [283, 159] on button "Enable Chat" at bounding box center [293, 183] width 64 height 12
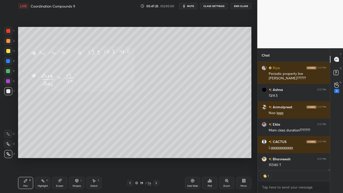
scroll to position [6519, 0]
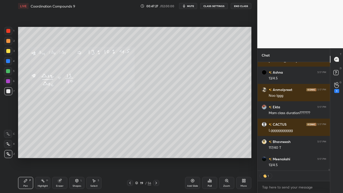
type textarea "x"
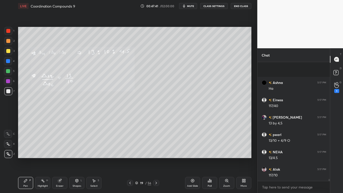
scroll to position [6877, 0]
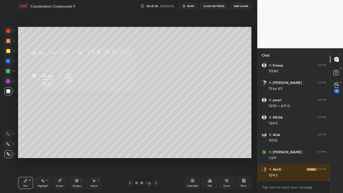
click at [216, 5] on button "CLASS SETTINGS" at bounding box center [214, 6] width 28 height 6
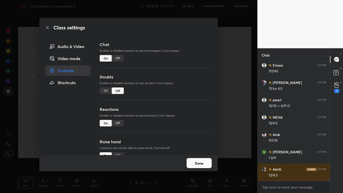
click at [116, 58] on div "Off" at bounding box center [118, 58] width 12 height 7
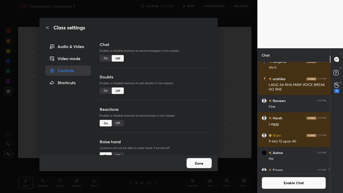
click at [191, 159] on button "Done" at bounding box center [198, 163] width 25 height 10
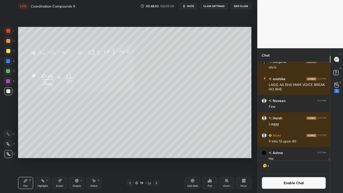
scroll to position [6755, 0]
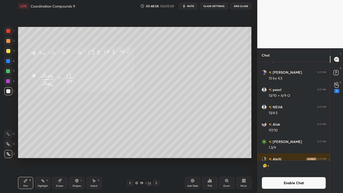
click at [54, 159] on div "Eraser" at bounding box center [59, 183] width 15 height 12
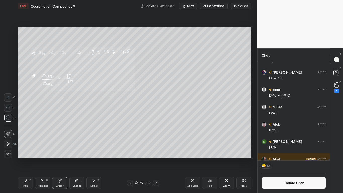
click at [25, 159] on icon at bounding box center [25, 180] width 3 height 3
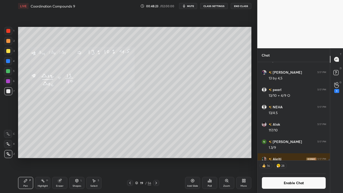
click at [61, 159] on icon at bounding box center [60, 180] width 4 height 4
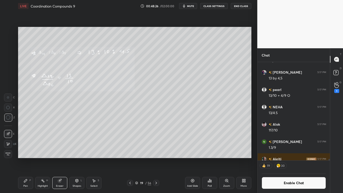
click at [27, 159] on icon at bounding box center [26, 180] width 4 height 4
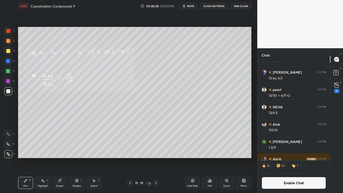
click at [282, 159] on button "Enable Chat" at bounding box center [293, 183] width 64 height 12
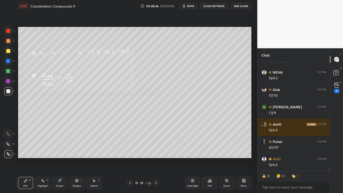
scroll to position [6795, 0]
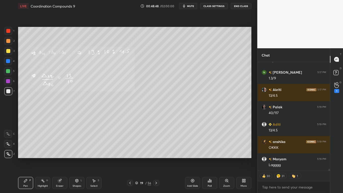
click at [8, 50] on div at bounding box center [8, 51] width 4 height 4
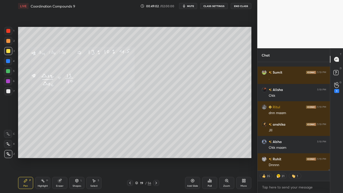
scroll to position [7124, 0]
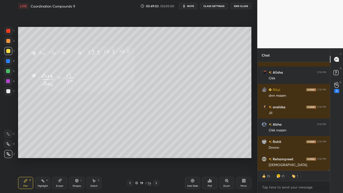
click at [8, 51] on div at bounding box center [8, 51] width 4 height 4
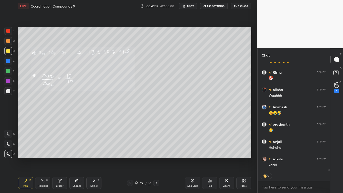
scroll to position [7757, 0]
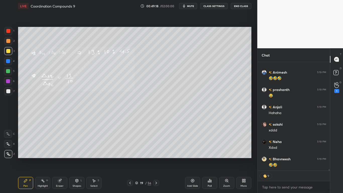
click at [136, 159] on icon at bounding box center [136, 182] width 3 height 3
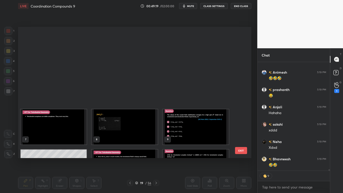
scroll to position [7774, 0]
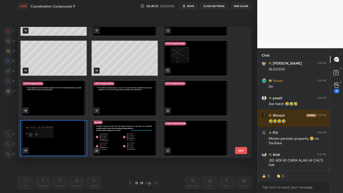
click at [127, 142] on img "grid" at bounding box center [125, 137] width 66 height 35
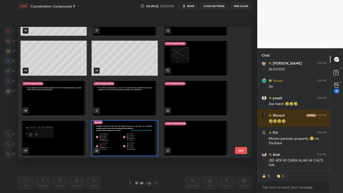
click at [127, 142] on img "grid" at bounding box center [125, 137] width 66 height 35
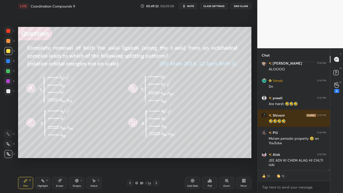
click at [127, 142] on img "grid" at bounding box center [125, 137] width 66 height 35
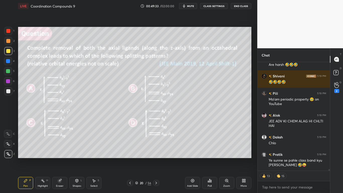
type textarea "x"
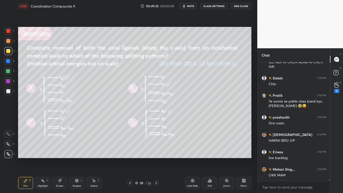
click at [209, 5] on button "CLASS SETTINGS" at bounding box center [214, 6] width 28 height 6
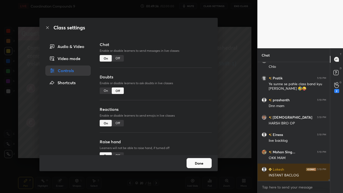
click at [113, 58] on div "Off" at bounding box center [118, 58] width 12 height 7
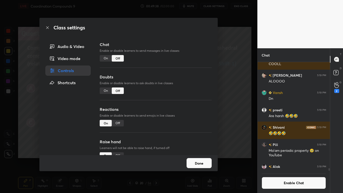
click at [204, 159] on button "Done" at bounding box center [198, 163] width 25 height 10
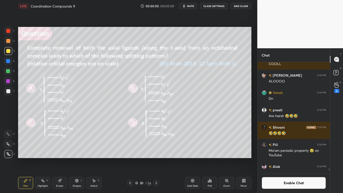
click at [206, 159] on div "Poll" at bounding box center [209, 183] width 15 height 12
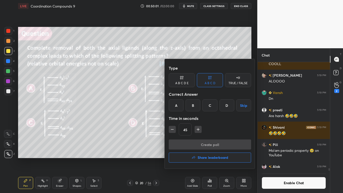
click at [177, 104] on div "A" at bounding box center [176, 105] width 15 height 12
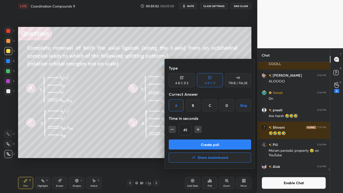
click at [176, 128] on div "45" at bounding box center [210, 129] width 82 height 12
click at [173, 131] on icon "button" at bounding box center [172, 129] width 5 height 5
type input "30"
click at [213, 144] on button "Create poll" at bounding box center [210, 144] width 82 height 10
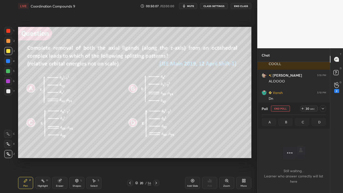
scroll to position [82, 71]
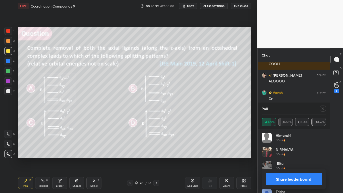
click at [290, 159] on button "Share leaderboard" at bounding box center [293, 179] width 56 height 12
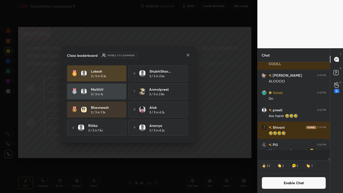
scroll to position [2, 2]
click at [190, 127] on div "[PERSON_NAME] 3 / 3 in 0.3s 6 ShubhiShar... 3 / 3 in 2.6s Maithili 3 / 3 in 1s …" at bounding box center [128, 100] width 123 height 71
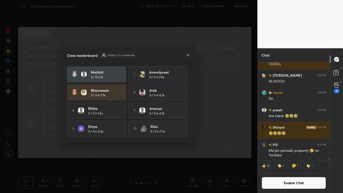
scroll to position [19, 0]
click at [186, 55] on icon at bounding box center [188, 55] width 4 height 4
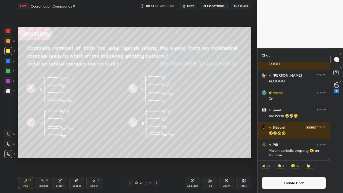
click at [290, 159] on button "Enable Chat" at bounding box center [293, 183] width 64 height 12
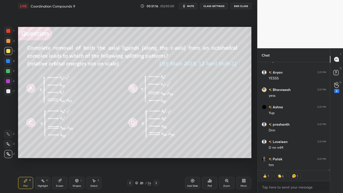
scroll to position [8034, 0]
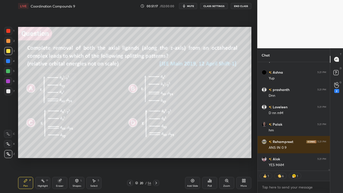
click at [138, 159] on div "20 / 56" at bounding box center [143, 182] width 16 height 5
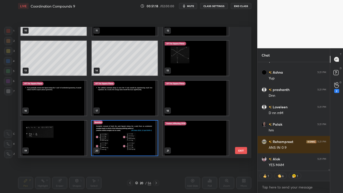
scroll to position [8086, 0]
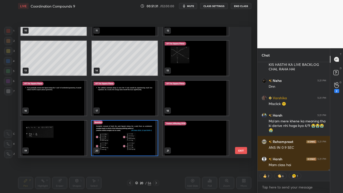
type textarea "x"
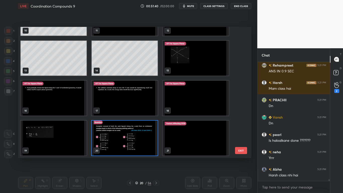
click at [146, 143] on img "grid" at bounding box center [125, 137] width 66 height 35
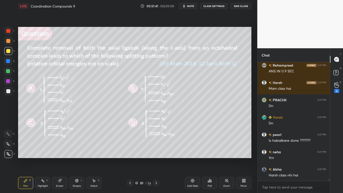
click at [147, 144] on img "grid" at bounding box center [125, 137] width 66 height 35
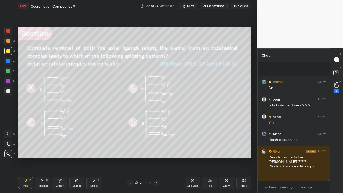
scroll to position [8419, 0]
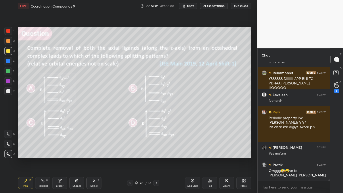
click at [217, 9] on div "LIVE Coordination Compounds 9 00:52:01 / 02:00:00 mute CLASS SETTINGS End Class" at bounding box center [134, 6] width 233 height 12
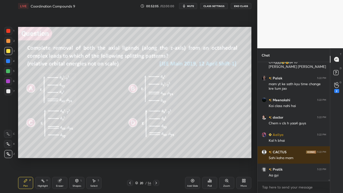
click at [218, 7] on button "CLASS SETTINGS" at bounding box center [214, 6] width 28 height 6
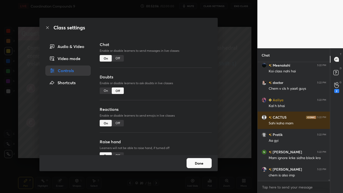
click at [119, 58] on div "Off" at bounding box center [118, 58] width 12 height 7
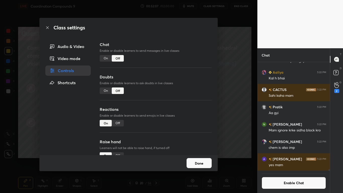
click at [193, 159] on button "Done" at bounding box center [198, 163] width 25 height 10
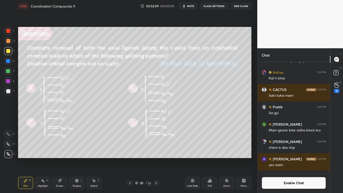
click at [136, 159] on icon at bounding box center [136, 183] width 3 height 1
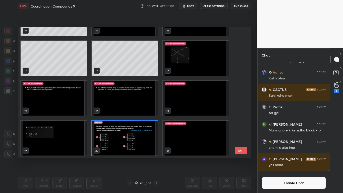
click at [205, 142] on img "grid" at bounding box center [196, 137] width 66 height 35
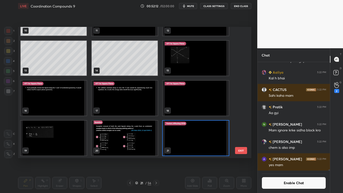
click at [205, 142] on img "grid" at bounding box center [196, 137] width 66 height 35
click at [204, 143] on img "grid" at bounding box center [196, 137] width 66 height 35
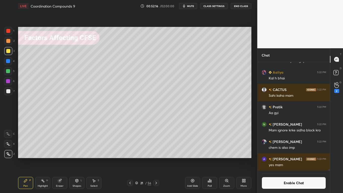
click at [129, 159] on icon at bounding box center [130, 183] width 4 height 4
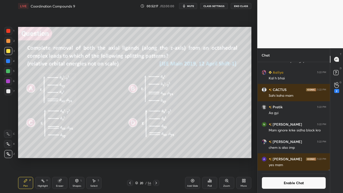
click at [191, 159] on icon at bounding box center [192, 180] width 4 height 4
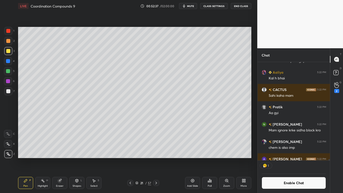
scroll to position [97, 71]
click at [156, 159] on icon at bounding box center [156, 183] width 4 height 4
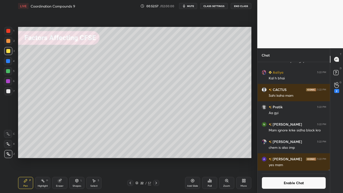
scroll to position [8547, 0]
click at [8, 91] on div at bounding box center [8, 91] width 4 height 4
click at [283, 159] on button "Enable Chat" at bounding box center [293, 183] width 64 height 12
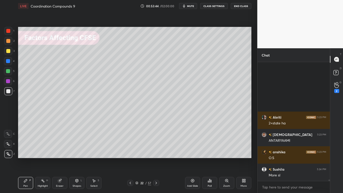
scroll to position [9563, 0]
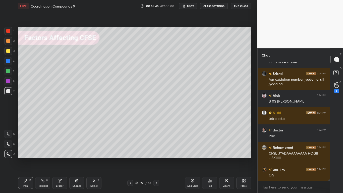
click at [215, 6] on button "CLASS SETTINGS" at bounding box center [214, 6] width 28 height 6
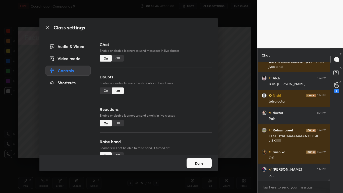
click at [118, 57] on div "Off" at bounding box center [118, 58] width 12 height 7
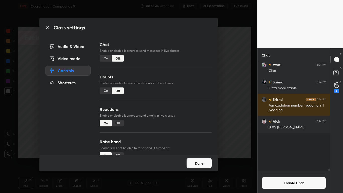
scroll to position [107, 71]
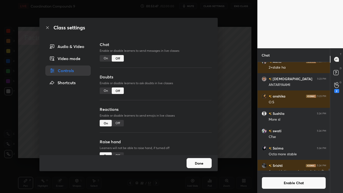
click at [202, 159] on button "Done" at bounding box center [198, 163] width 25 height 10
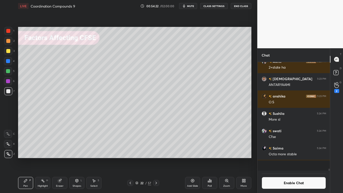
scroll to position [9318, 0]
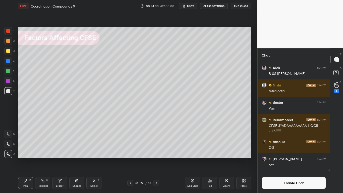
click at [281, 159] on button "Enable Chat" at bounding box center [293, 183] width 64 height 12
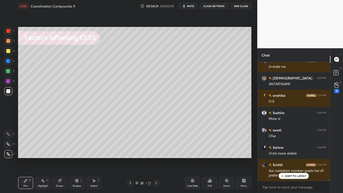
click at [289, 159] on p "JUMP TO LATEST" at bounding box center [296, 175] width 22 height 3
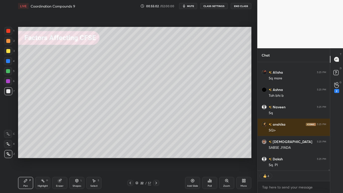
scroll to position [9769, 0]
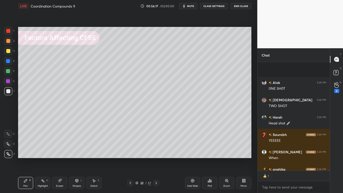
type textarea "x"
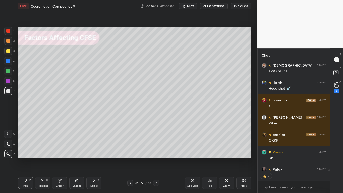
click at [217, 7] on button "CLASS SETTINGS" at bounding box center [214, 6] width 28 height 6
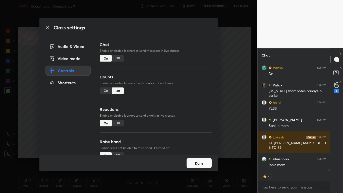
click at [119, 57] on div "Off" at bounding box center [118, 58] width 12 height 7
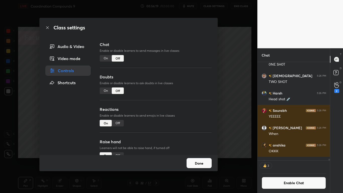
click at [200, 159] on button "Done" at bounding box center [198, 163] width 25 height 10
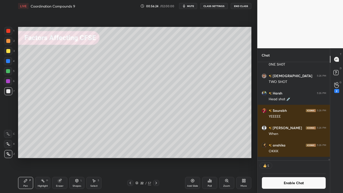
click at [137, 159] on icon at bounding box center [136, 183] width 3 height 1
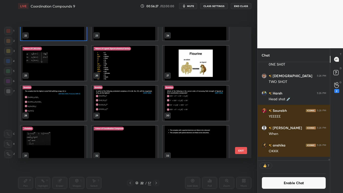
click at [55, 69] on img "grid" at bounding box center [54, 62] width 66 height 35
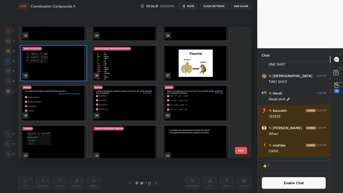
click at [55, 69] on img "grid" at bounding box center [54, 62] width 66 height 35
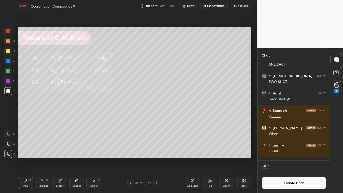
click at [56, 68] on img "grid" at bounding box center [54, 62] width 66 height 35
click at [57, 69] on img "grid" at bounding box center [54, 62] width 66 height 35
click at [9, 49] on div at bounding box center [8, 51] width 4 height 4
click at [287, 159] on button "Enable Chat" at bounding box center [293, 183] width 64 height 12
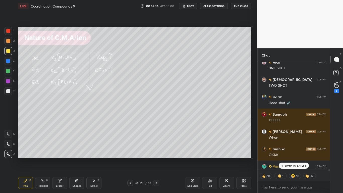
click at [294, 159] on p "JUMP TO LATEST" at bounding box center [296, 165] width 22 height 3
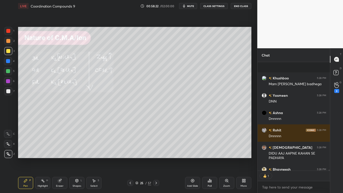
scroll to position [11358, 0]
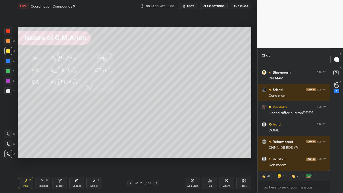
click at [9, 92] on div at bounding box center [8, 91] width 4 height 4
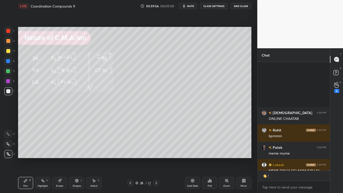
scroll to position [11979, 0]
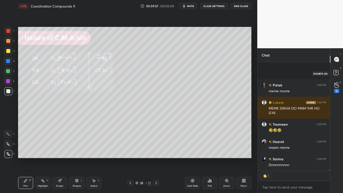
click at [334, 74] on rect at bounding box center [335, 72] width 5 height 5
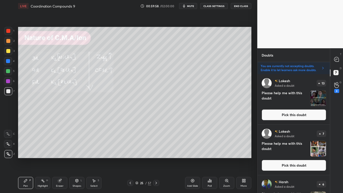
click at [293, 110] on button "Pick this doubt" at bounding box center [293, 114] width 64 height 11
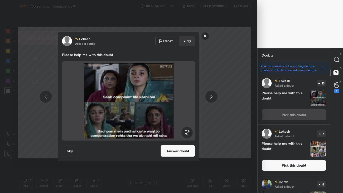
click at [181, 150] on button "Answer doubt" at bounding box center [177, 151] width 35 height 12
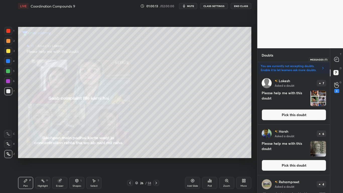
click at [336, 62] on div at bounding box center [336, 59] width 10 height 9
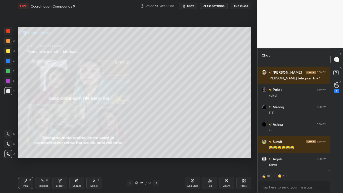
click at [243, 159] on icon at bounding box center [242, 181] width 1 height 1
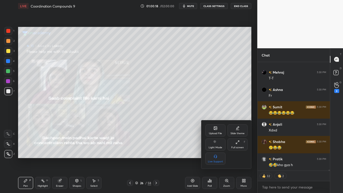
click at [233, 145] on div "Full screen F" at bounding box center [237, 144] width 20 height 12
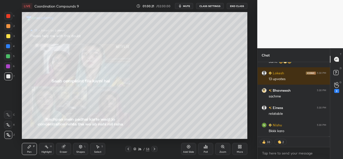
click at [130, 149] on icon at bounding box center [128, 149] width 4 height 4
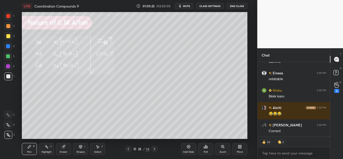
click at [153, 149] on icon at bounding box center [154, 149] width 4 height 4
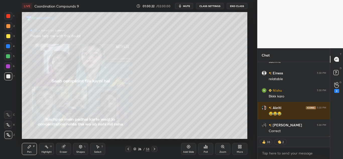
click at [154, 150] on icon at bounding box center [154, 149] width 4 height 4
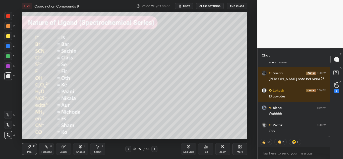
click at [128, 147] on icon at bounding box center [128, 149] width 4 height 4
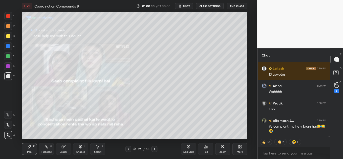
click at [128, 149] on icon at bounding box center [128, 149] width 4 height 4
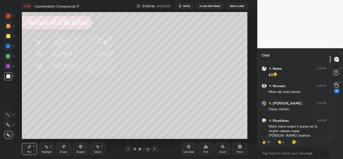
click at [213, 6] on button "CLASS SETTINGS" at bounding box center [210, 6] width 28 height 6
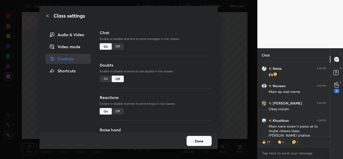
type textarea "x"
click at [115, 47] on div "Off" at bounding box center [118, 46] width 12 height 7
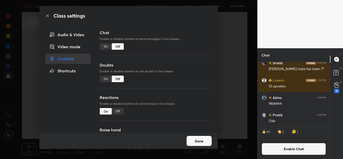
click at [199, 142] on button "Done" at bounding box center [198, 141] width 25 height 10
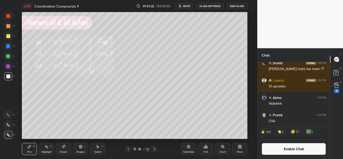
click at [237, 149] on div "More" at bounding box center [239, 149] width 15 height 12
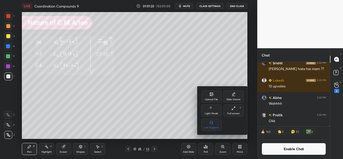
click at [155, 36] on div at bounding box center [171, 79] width 343 height 159
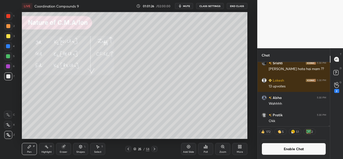
click at [241, 151] on div "More" at bounding box center [240, 152] width 6 height 3
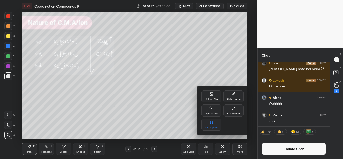
click at [233, 107] on icon at bounding box center [233, 108] width 4 height 4
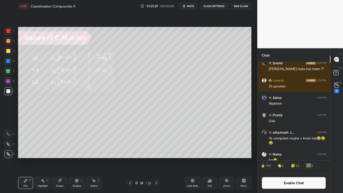
click at [277, 159] on button "Enable Chat" at bounding box center [293, 183] width 64 height 12
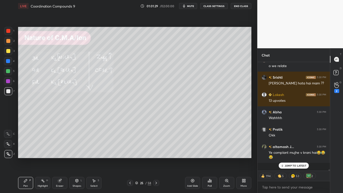
scroll to position [107, 71]
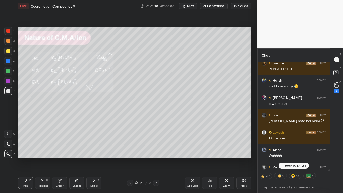
type textarea "x"
paste textarea "[URL][DOMAIN_NAME]"
type textarea "[URL][DOMAIN_NAME]"
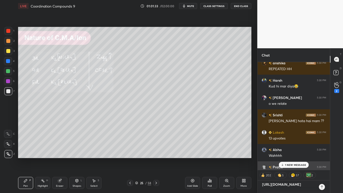
scroll to position [106, 71]
type textarea "x"
type textarea "[URL][DOMAIN_NAME]"
type textarea "x"
click at [322, 159] on icon at bounding box center [322, 187] width 4 height 4
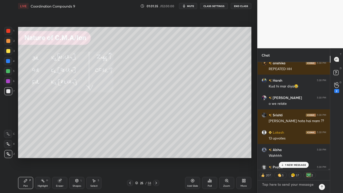
scroll to position [107, 71]
click at [302, 159] on p "5 NEW MESSAGES" at bounding box center [295, 165] width 23 height 3
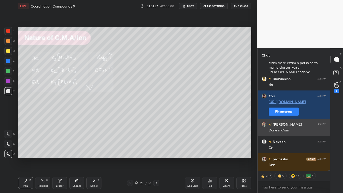
scroll to position [12564, 0]
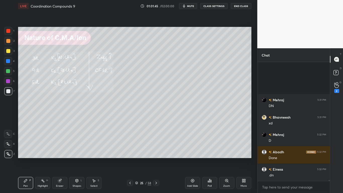
scroll to position [12886, 0]
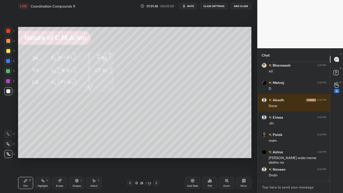
type textarea "x"
drag, startPoint x: 271, startPoint y: 192, endPoint x: 280, endPoint y: 184, distance: 12.3
click at [280, 159] on textarea at bounding box center [293, 187] width 64 height 8
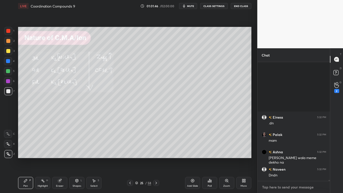
scroll to position [12955, 0]
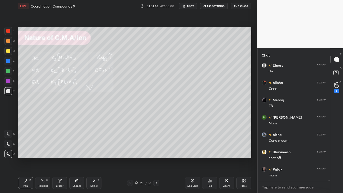
paste textarea "[URL][DOMAIN_NAME]"
type textarea "[URL][DOMAIN_NAME]"
type textarea "x"
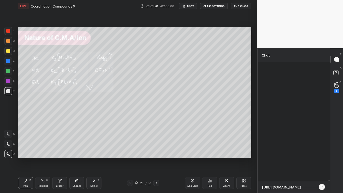
type textarea "[URL][DOMAIN_NAME]"
type textarea "x"
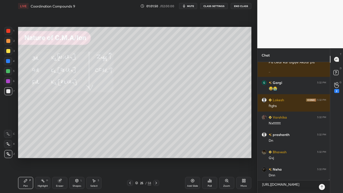
click at [323, 159] on icon at bounding box center [322, 187] width 4 height 4
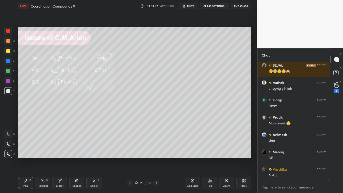
type textarea "x"
paste textarea "[URL][DOMAIN_NAME]"
type textarea "[URL][DOMAIN_NAME]"
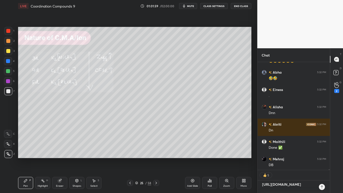
type textarea "x"
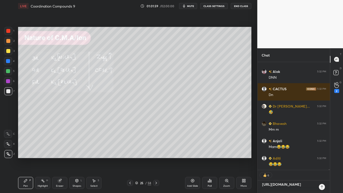
type textarea "[URL][DOMAIN_NAME]"
type textarea "x"
click at [321, 159] on icon at bounding box center [322, 187] width 4 height 4
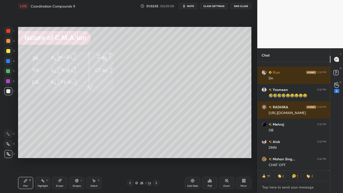
type textarea "x"
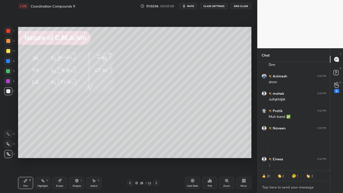
paste textarea "[URL][DOMAIN_NAME]"
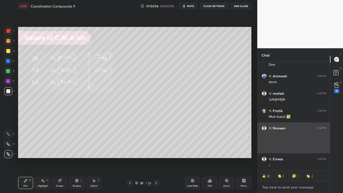
type textarea "[URL][DOMAIN_NAME]"
type textarea "x"
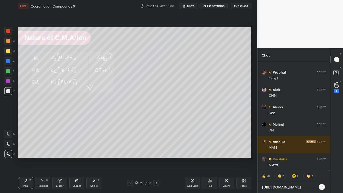
type textarea "[URL][DOMAIN_NAME]"
type textarea "x"
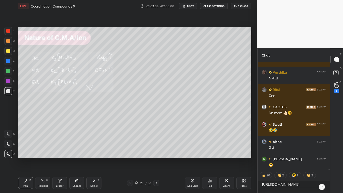
click at [322, 159] on icon at bounding box center [321, 186] width 2 height 3
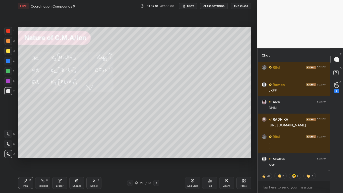
click at [286, 94] on div "Raman 5:32 PM JKFF" at bounding box center [293, 87] width 73 height 17
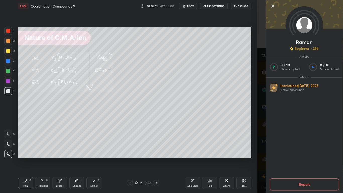
click at [251, 159] on div "Setting up your live class Poll for secs No correct answer Start poll" at bounding box center [134, 92] width 237 height 161
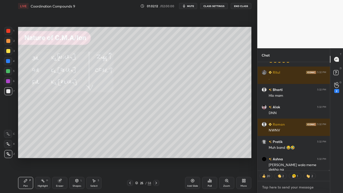
type textarea "x"
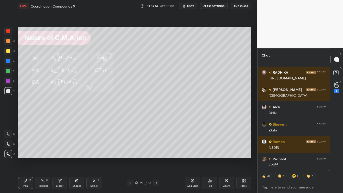
paste textarea "[URL][DOMAIN_NAME]"
type textarea "[URL][DOMAIN_NAME]"
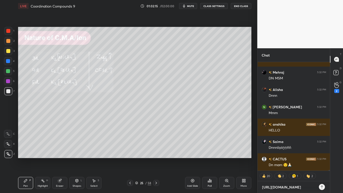
type textarea "x"
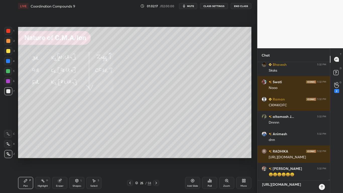
type textarea "[URL][DOMAIN_NAME]"
type textarea "x"
click at [321, 159] on icon at bounding box center [322, 187] width 4 height 4
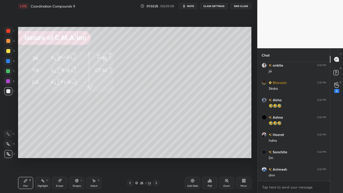
type textarea "x"
click at [207, 8] on button "CLASS SETTINGS" at bounding box center [214, 6] width 28 height 6
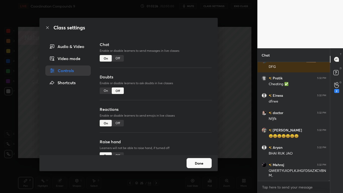
click at [118, 57] on div "Off" at bounding box center [118, 58] width 12 height 7
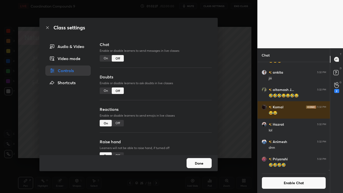
click at [198, 159] on button "Done" at bounding box center [198, 163] width 25 height 10
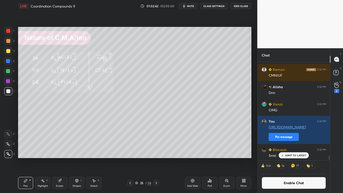
drag, startPoint x: 329, startPoint y: 159, endPoint x: 329, endPoint y: 156, distance: 3.8
click at [329, 156] on div at bounding box center [329, 158] width 2 height 4
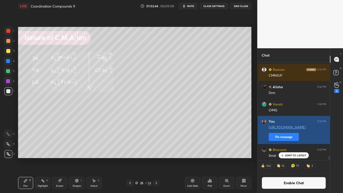
click at [284, 137] on button "Pin message" at bounding box center [283, 137] width 30 height 8
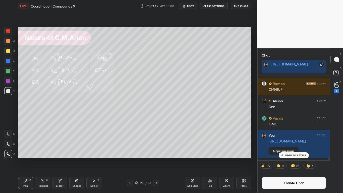
click at [292, 159] on button "Enable Chat" at bounding box center [293, 183] width 64 height 12
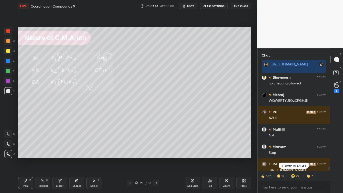
click at [293, 159] on p "JUMP TO LATEST" at bounding box center [296, 165] width 22 height 3
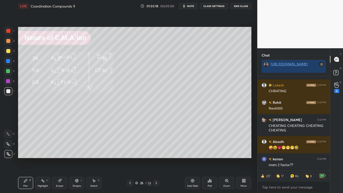
type textarea "x"
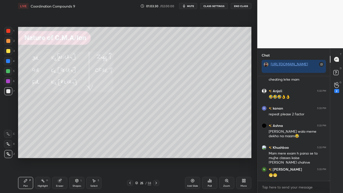
click at [215, 8] on button "CLASS SETTINGS" at bounding box center [214, 6] width 28 height 6
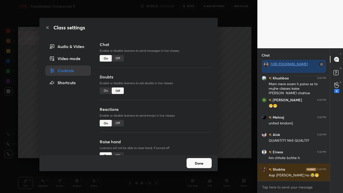
click at [228, 97] on div "Class settings Audio & Video Video mode Controls Shortcuts Chat Enable or disab…" at bounding box center [128, 96] width 257 height 193
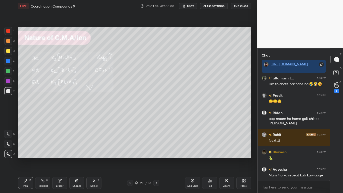
click at [215, 7] on button "CLASS SETTINGS" at bounding box center [214, 6] width 28 height 6
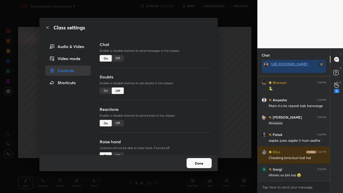
click at [118, 58] on div "Off" at bounding box center [118, 58] width 12 height 7
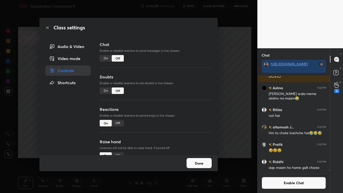
click at [191, 158] on button "Done" at bounding box center [198, 163] width 25 height 10
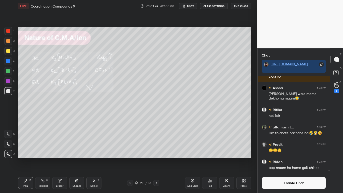
click at [137, 159] on icon at bounding box center [136, 182] width 3 height 3
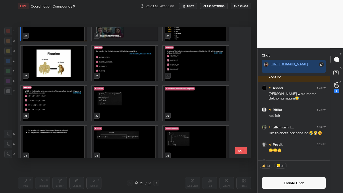
click at [71, 70] on img "grid" at bounding box center [54, 63] width 66 height 35
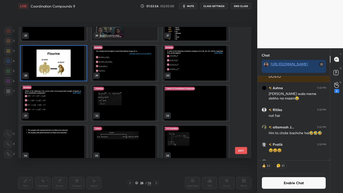
click at [72, 69] on img "grid" at bounding box center [54, 63] width 66 height 35
click at [72, 68] on img "grid" at bounding box center [54, 63] width 66 height 35
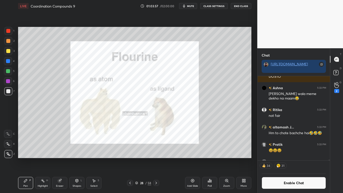
click at [270, 159] on button "Enable Chat" at bounding box center [293, 183] width 64 height 12
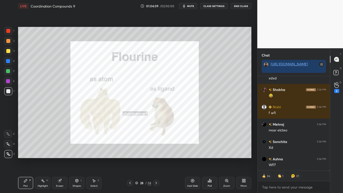
type textarea "x"
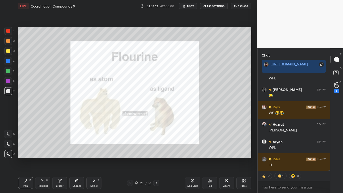
click at [216, 7] on button "CLASS SETTINGS" at bounding box center [214, 6] width 28 height 6
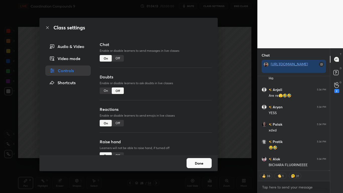
click at [118, 59] on div "Off" at bounding box center [118, 58] width 12 height 7
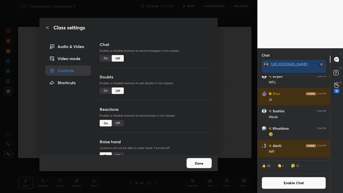
click at [194, 159] on button "Done" at bounding box center [198, 163] width 25 height 10
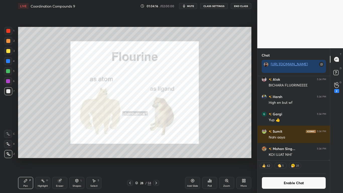
click at [156, 159] on icon at bounding box center [156, 182] width 2 height 3
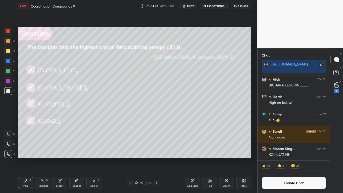
click at [210, 159] on icon at bounding box center [210, 181] width 1 height 2
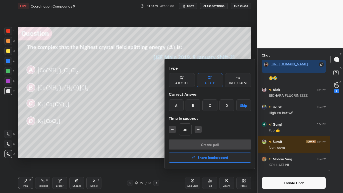
click at [209, 105] on div "C" at bounding box center [209, 105] width 15 height 12
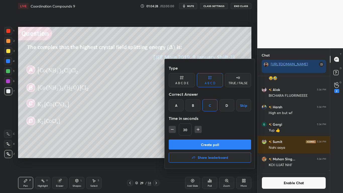
click at [196, 130] on icon "button" at bounding box center [197, 129] width 5 height 5
type input "45"
click at [208, 146] on button "Create poll" at bounding box center [210, 144] width 82 height 10
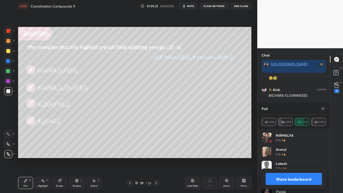
click at [276, 159] on button "Share leaderboard" at bounding box center [293, 179] width 56 height 12
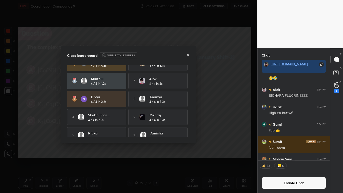
scroll to position [17, 0]
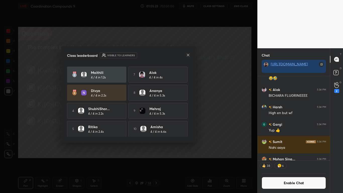
click at [188, 133] on div "[PERSON_NAME] 4 / 4 in 0.3s 6 [PERSON_NAME] 4 / 4 in 3.7s Maithili 4 / 4 in 1.2…" at bounding box center [128, 92] width 123 height 88
click at [187, 132] on div "10 [PERSON_NAME] 4 / 4 in 6.6s" at bounding box center [157, 129] width 59 height 16
click at [188, 55] on icon at bounding box center [188, 55] width 4 height 4
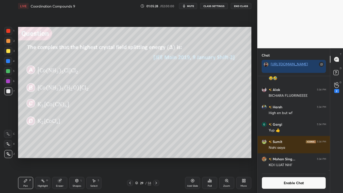
scroll to position [83, 71]
click at [9, 50] on div at bounding box center [8, 51] width 4 height 4
click at [285, 159] on button "Enable Chat" at bounding box center [293, 183] width 64 height 12
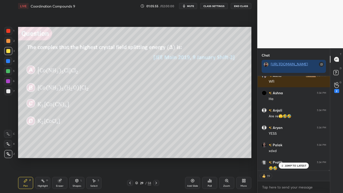
click at [293, 159] on p "JUMP TO LATEST" at bounding box center [296, 165] width 22 height 3
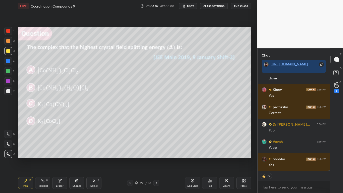
scroll to position [18933, 0]
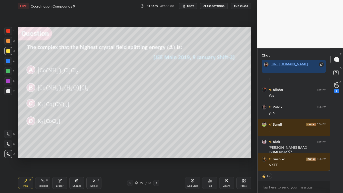
click at [219, 6] on button "CLASS SETTINGS" at bounding box center [214, 6] width 28 height 6
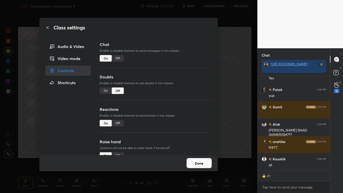
type textarea "x"
click at [117, 58] on div "Off" at bounding box center [118, 58] width 12 height 7
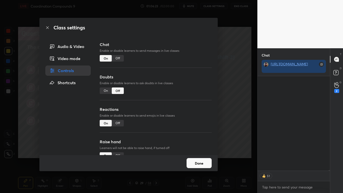
scroll to position [83, 71]
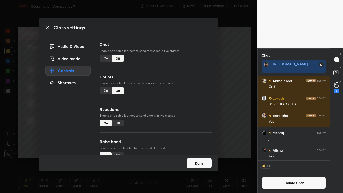
click at [193, 159] on button "Done" at bounding box center [198, 163] width 25 height 10
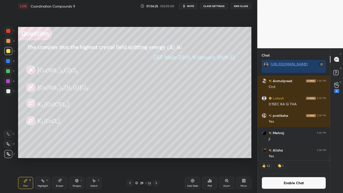
click at [138, 159] on icon at bounding box center [136, 182] width 3 height 3
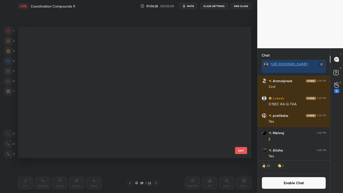
scroll to position [130, 230]
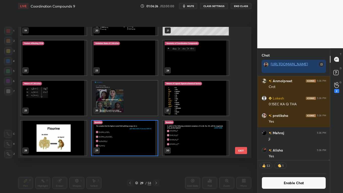
click at [198, 144] on img "grid" at bounding box center [196, 137] width 66 height 35
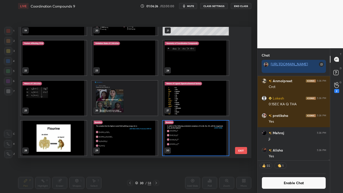
click at [198, 144] on img "grid" at bounding box center [196, 137] width 66 height 35
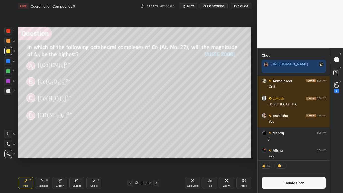
click at [199, 143] on img "grid" at bounding box center [196, 137] width 66 height 35
click at [198, 143] on img "grid" at bounding box center [196, 137] width 66 height 35
click at [207, 159] on icon at bounding box center [209, 180] width 4 height 4
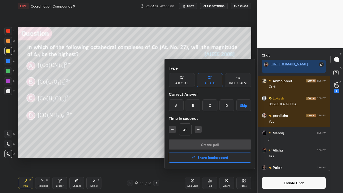
scroll to position [19066, 0]
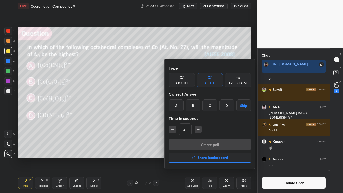
click at [180, 103] on div "A" at bounding box center [176, 105] width 15 height 12
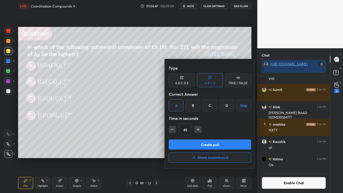
click at [205, 146] on button "Create poll" at bounding box center [210, 144] width 82 height 10
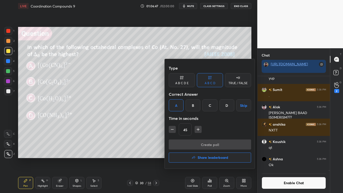
scroll to position [102, 71]
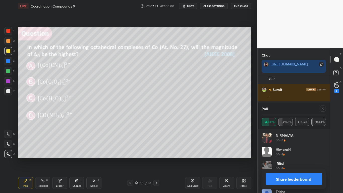
click at [293, 159] on button "Share leaderboard" at bounding box center [293, 179] width 56 height 12
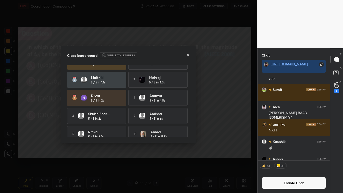
scroll to position [14, 0]
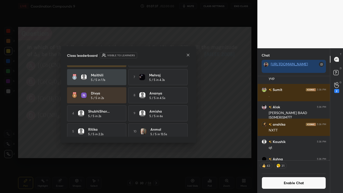
click at [188, 55] on icon at bounding box center [188, 55] width 4 height 4
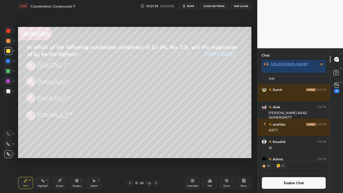
click at [288, 159] on button "Enable Chat" at bounding box center [293, 183] width 64 height 12
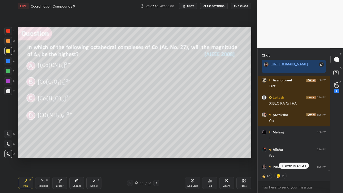
click at [291, 159] on p "JUMP TO LATEST" at bounding box center [296, 165] width 22 height 3
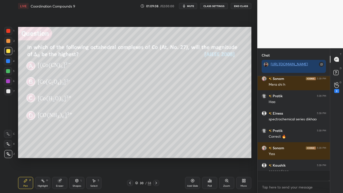
scroll to position [2, 2]
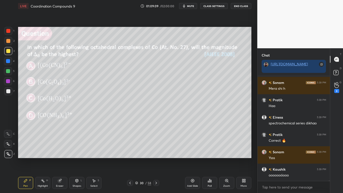
type textarea "x"
click at [10, 51] on div at bounding box center [8, 51] width 4 height 4
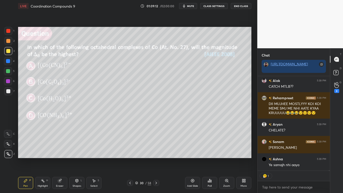
scroll to position [20105, 0]
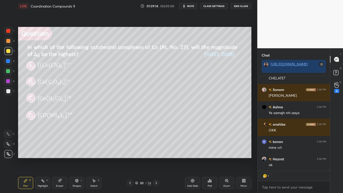
click at [215, 7] on button "CLASS SETTINGS" at bounding box center [214, 6] width 28 height 6
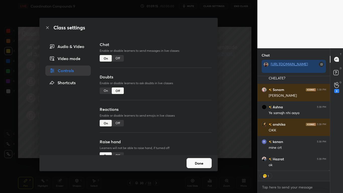
click at [119, 60] on div "Off" at bounding box center [118, 58] width 12 height 7
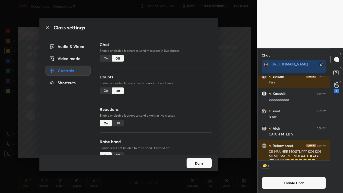
click at [195, 159] on button "Done" at bounding box center [198, 163] width 25 height 10
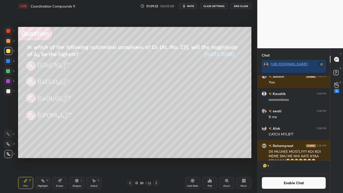
click at [137, 159] on icon at bounding box center [136, 183] width 3 height 1
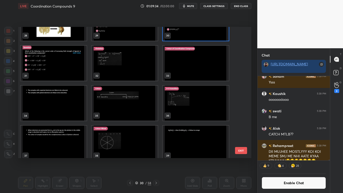
click at [199, 35] on img "grid" at bounding box center [196, 23] width 66 height 35
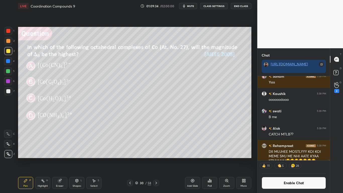
click at [198, 36] on img "grid" at bounding box center [196, 23] width 66 height 35
click at [192, 159] on icon at bounding box center [192, 180] width 4 height 4
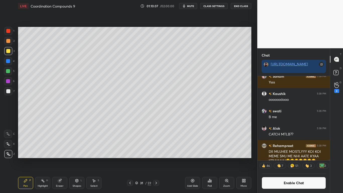
click at [291, 159] on button "Enable Chat" at bounding box center [293, 183] width 64 height 12
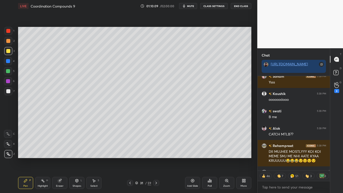
click at [7, 90] on div at bounding box center [8, 91] width 4 height 4
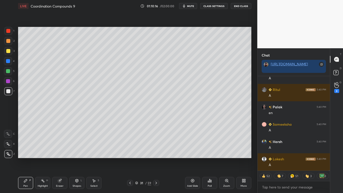
scroll to position [20312, 0]
click at [93, 159] on div "Select S" at bounding box center [93, 183] width 15 height 12
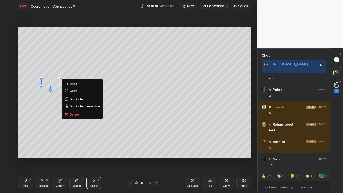
scroll to position [20468, 0]
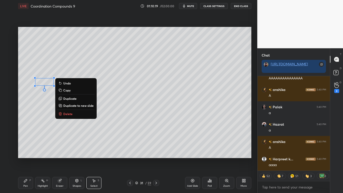
click at [28, 159] on div "Pen P" at bounding box center [25, 183] width 15 height 12
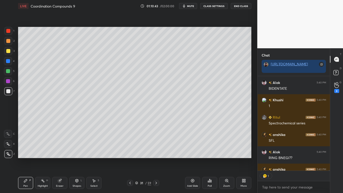
scroll to position [93, 71]
type textarea "x"
click at [215, 6] on button "CLASS SETTINGS" at bounding box center [214, 6] width 28 height 6
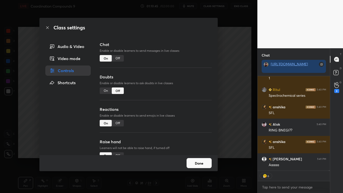
click at [119, 58] on div "Off" at bounding box center [118, 58] width 12 height 7
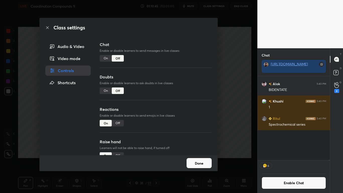
scroll to position [83, 71]
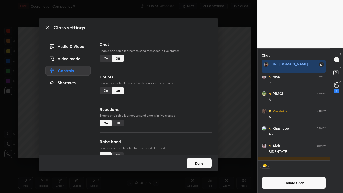
click at [199, 159] on button "Done" at bounding box center [198, 163] width 25 height 10
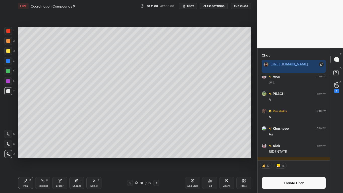
click at [95, 159] on icon at bounding box center [94, 180] width 4 height 4
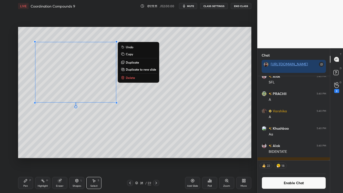
click at [24, 159] on icon at bounding box center [26, 180] width 4 height 4
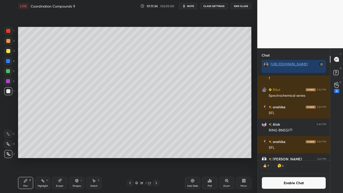
click at [60, 159] on div "Eraser" at bounding box center [59, 183] width 15 height 12
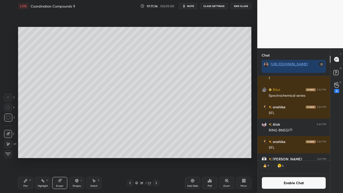
click at [28, 159] on div "Pen P" at bounding box center [25, 183] width 15 height 12
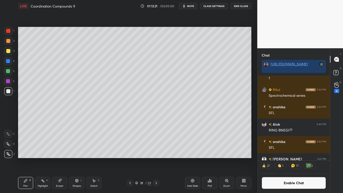
click at [10, 51] on div at bounding box center [8, 51] width 4 height 4
click at [282, 159] on button "Enable Chat" at bounding box center [293, 183] width 64 height 12
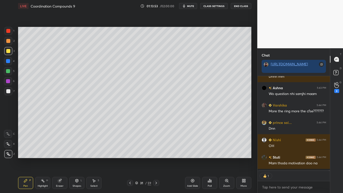
scroll to position [93, 71]
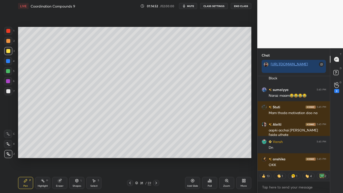
click at [7, 50] on div at bounding box center [8, 51] width 4 height 4
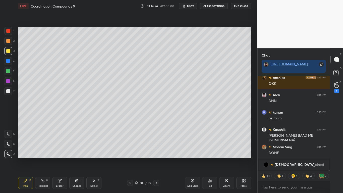
click at [137, 159] on div "31 / 59" at bounding box center [143, 182] width 16 height 5
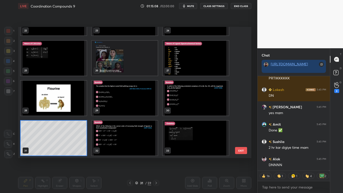
click at [189, 145] on img "grid" at bounding box center [196, 137] width 66 height 35
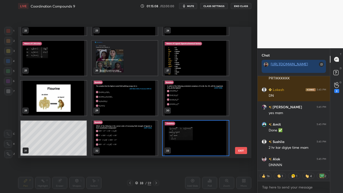
click at [189, 143] on img "grid" at bounding box center [196, 137] width 66 height 35
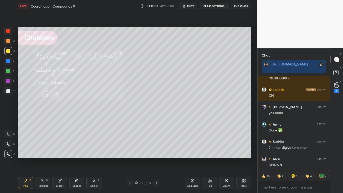
click at [189, 142] on img "grid" at bounding box center [196, 137] width 66 height 35
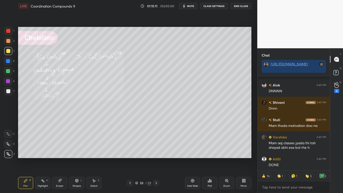
type textarea "x"
click at [214, 6] on button "CLASS SETTINGS" at bounding box center [214, 6] width 28 height 6
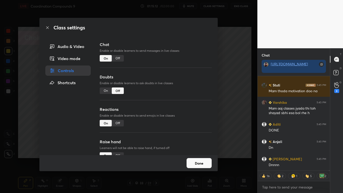
click at [118, 59] on div "Off" at bounding box center [118, 58] width 12 height 7
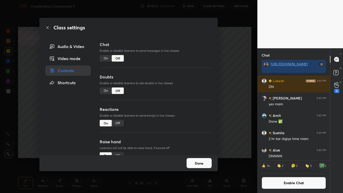
click at [198, 159] on button "Done" at bounding box center [198, 163] width 25 height 10
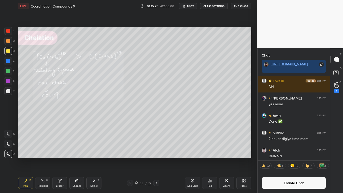
click at [283, 159] on button "Enable Chat" at bounding box center [293, 183] width 64 height 12
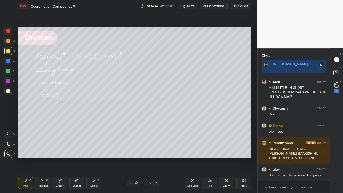
scroll to position [22607, 0]
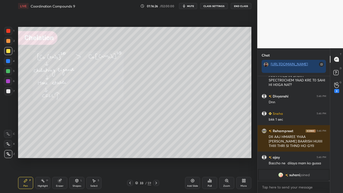
click at [8, 51] on div at bounding box center [8, 51] width 4 height 4
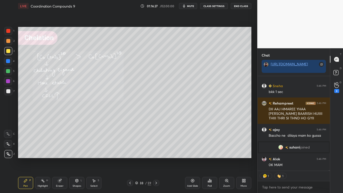
click at [137, 159] on icon at bounding box center [136, 181] width 3 height 1
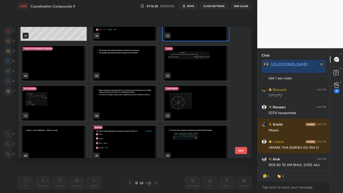
scroll to position [103, 71]
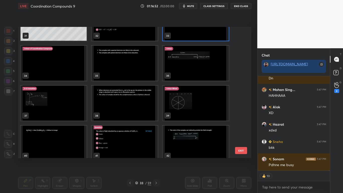
type textarea "x"
click at [61, 72] on img "grid" at bounding box center [54, 63] width 66 height 35
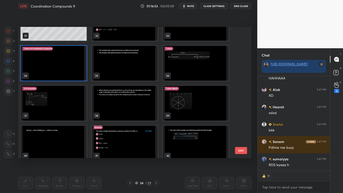
click at [62, 71] on img "grid" at bounding box center [54, 63] width 66 height 35
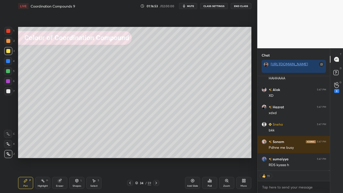
click at [64, 70] on img "grid" at bounding box center [54, 63] width 66 height 35
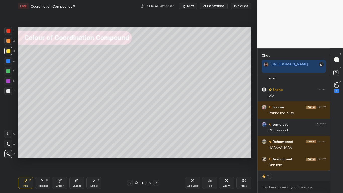
click at [218, 5] on button "CLASS SETTINGS" at bounding box center [214, 6] width 28 height 6
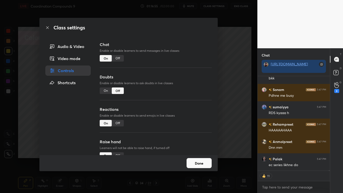
click at [120, 57] on div "Off" at bounding box center [118, 58] width 12 height 7
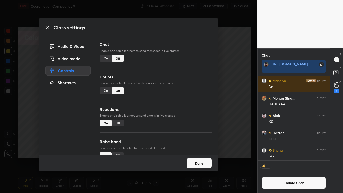
click at [201, 159] on button "Done" at bounding box center [198, 163] width 25 height 10
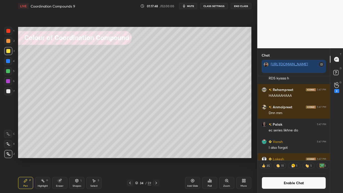
click at [275, 159] on button "Enable Chat" at bounding box center [293, 183] width 64 height 12
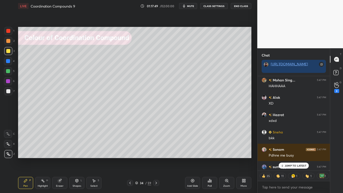
click at [291, 159] on p "JUMP TO LATEST" at bounding box center [296, 165] width 22 height 3
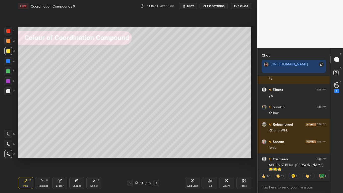
scroll to position [23088, 0]
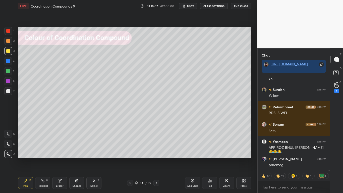
click at [60, 159] on icon at bounding box center [59, 180] width 3 height 3
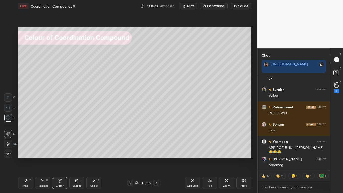
type textarea "x"
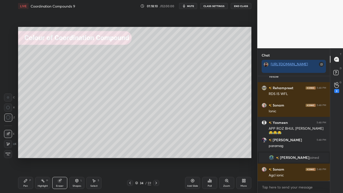
scroll to position [23050, 0]
click at [210, 7] on button "CLASS SETTINGS" at bounding box center [214, 6] width 28 height 6
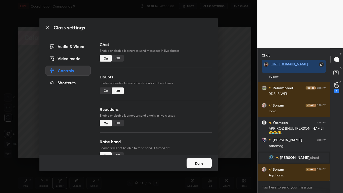
click at [118, 58] on div "Off" at bounding box center [118, 58] width 12 height 7
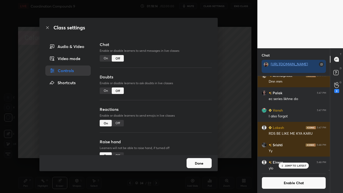
scroll to position [93, 71]
click at [193, 159] on button "Done" at bounding box center [198, 163] width 25 height 10
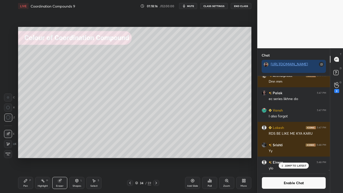
click at [283, 159] on icon at bounding box center [281, 165] width 3 height 3
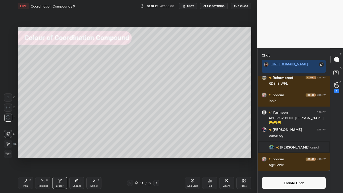
scroll to position [83, 71]
click at [25, 159] on div "Pen P" at bounding box center [25, 183] width 15 height 12
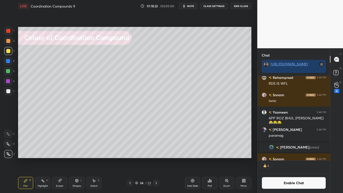
click at [10, 93] on div at bounding box center [8, 91] width 8 height 8
click at [9, 53] on div at bounding box center [8, 51] width 4 height 4
click at [8, 70] on div at bounding box center [8, 71] width 4 height 4
click at [11, 40] on div at bounding box center [8, 41] width 8 height 8
click at [274, 159] on button "Enable Chat" at bounding box center [293, 183] width 64 height 12
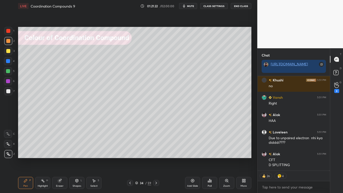
scroll to position [23726, 0]
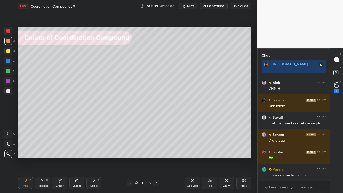
click at [8, 51] on div at bounding box center [8, 51] width 4 height 4
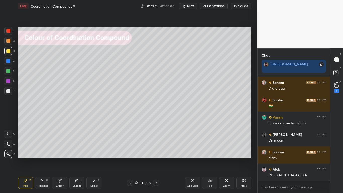
click at [192, 159] on icon at bounding box center [192, 181] width 2 height 2
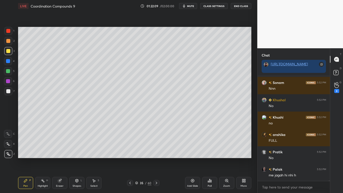
click at [7, 91] on div at bounding box center [8, 91] width 4 height 4
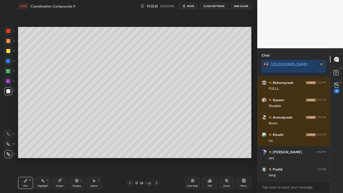
click at [93, 159] on icon at bounding box center [94, 180] width 4 height 4
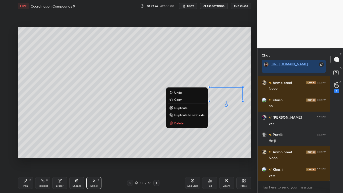
click at [26, 159] on div "Pen P" at bounding box center [25, 183] width 15 height 12
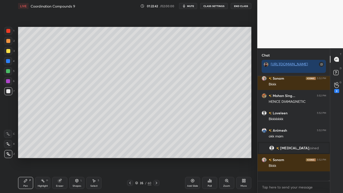
scroll to position [103, 71]
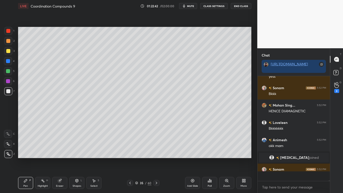
click at [137, 159] on icon at bounding box center [136, 182] width 3 height 3
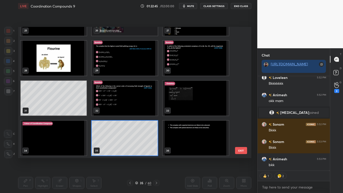
click at [130, 159] on div at bounding box center [130, 183] width 6 height 6
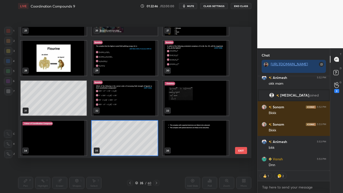
click at [238, 151] on button "EXIT" at bounding box center [241, 150] width 12 height 7
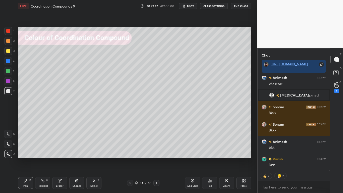
click at [130, 159] on icon at bounding box center [130, 183] width 4 height 4
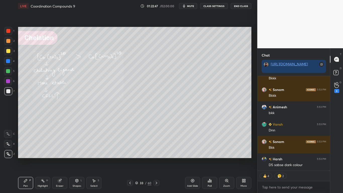
click at [157, 159] on icon at bounding box center [157, 182] width 2 height 3
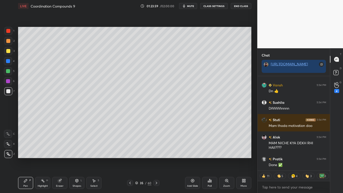
click at [136, 159] on icon at bounding box center [136, 182] width 3 height 3
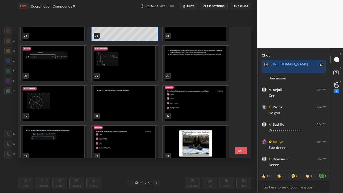
click at [189, 61] on img "grid" at bounding box center [196, 63] width 66 height 35
type textarea "x"
click at [189, 61] on img "grid" at bounding box center [196, 63] width 66 height 35
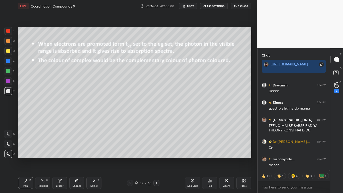
click at [189, 61] on img "grid" at bounding box center [196, 63] width 66 height 35
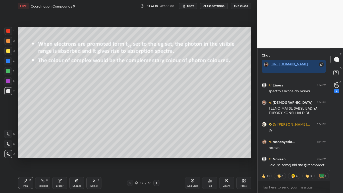
click at [213, 4] on button "CLASS SETTINGS" at bounding box center [214, 6] width 28 height 6
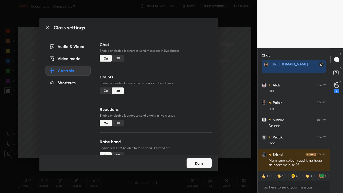
click at [121, 56] on div "Off" at bounding box center [118, 58] width 12 height 7
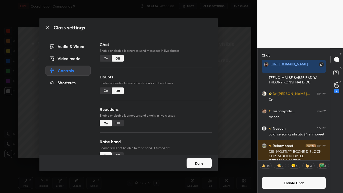
click at [193, 159] on button "Done" at bounding box center [198, 163] width 25 height 10
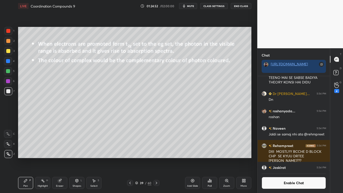
scroll to position [25711, 0]
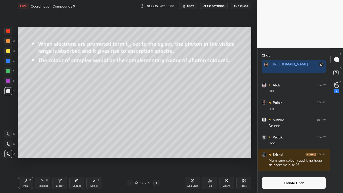
click at [279, 159] on button "Enable Chat" at bounding box center [293, 183] width 64 height 12
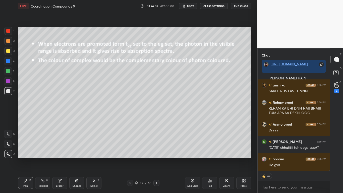
scroll to position [26161, 0]
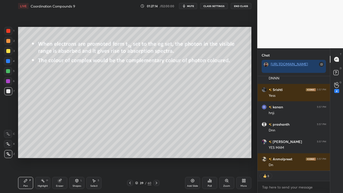
click at [210, 8] on button "CLASS SETTINGS" at bounding box center [214, 6] width 28 height 6
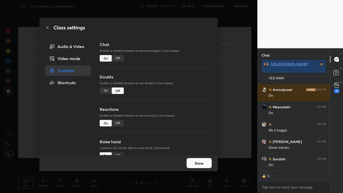
type textarea "x"
click at [116, 58] on div "Off" at bounding box center [118, 58] width 12 height 7
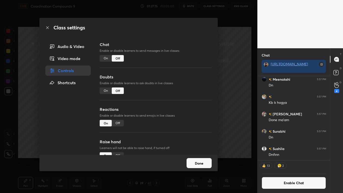
click at [192, 159] on button "Done" at bounding box center [198, 163] width 25 height 10
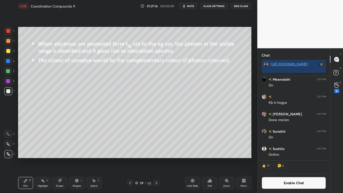
click at [156, 159] on icon at bounding box center [156, 183] width 4 height 4
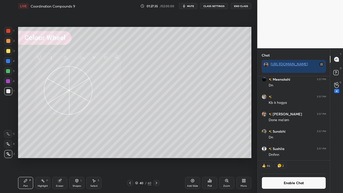
click at [7, 70] on div at bounding box center [8, 71] width 4 height 4
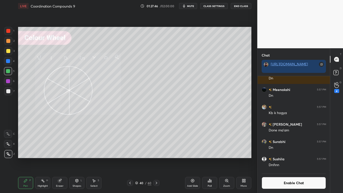
scroll to position [26962, 0]
click at [56, 159] on div "Eraser" at bounding box center [59, 183] width 15 height 12
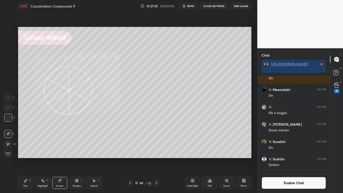
click at [276, 159] on button "Enable Chat" at bounding box center [293, 183] width 64 height 12
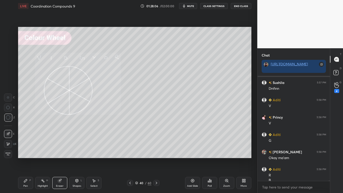
scroll to position [27001, 0]
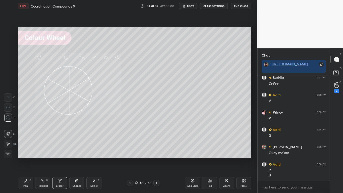
click at [27, 159] on icon at bounding box center [26, 180] width 4 height 4
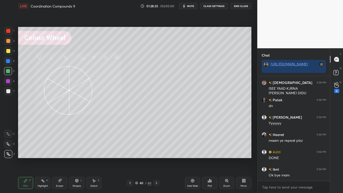
scroll to position [27357, 0]
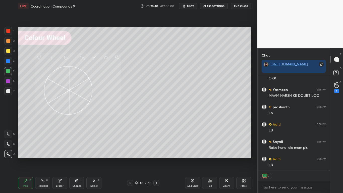
type textarea "x"
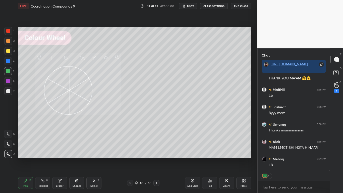
click at [207, 159] on div "Poll" at bounding box center [209, 183] width 15 height 12
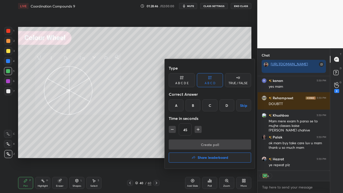
click at [172, 132] on button "button" at bounding box center [172, 129] width 7 height 7
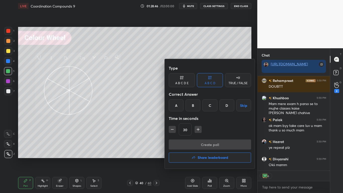
click at [171, 132] on button "button" at bounding box center [172, 129] width 7 height 7
type input "15"
click at [172, 132] on div "15" at bounding box center [210, 129] width 82 height 12
click at [173, 133] on div "15" at bounding box center [210, 129] width 82 height 12
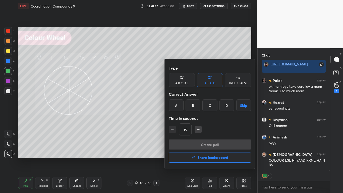
click at [242, 104] on button "Skip" at bounding box center [243, 105] width 15 height 12
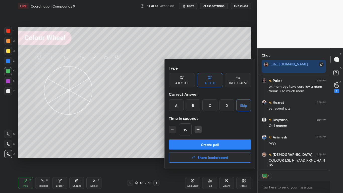
click at [212, 146] on button "Create poll" at bounding box center [210, 144] width 82 height 10
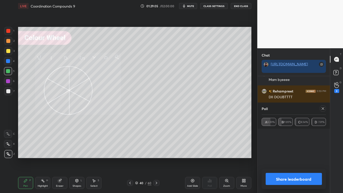
click at [278, 159] on button "Share leaderboard" at bounding box center [293, 179] width 56 height 12
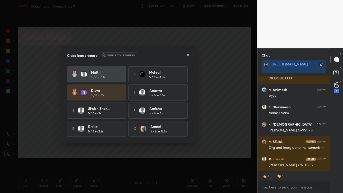
click at [190, 131] on div "[PERSON_NAME] 5 / 6 in 0.3s 6 Alok 5 / 6 in 3.2s Maithili 5 / 6 in 1.1s 7 [PERS…" at bounding box center [128, 100] width 123 height 71
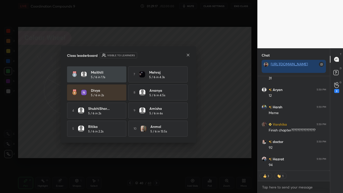
click at [188, 131] on div "[PERSON_NAME] 5 / 6 in 0.3s 6 Alok 5 / 6 in 3.2s Maithili 5 / 6 in 1.1s 7 [PERS…" at bounding box center [128, 92] width 123 height 88
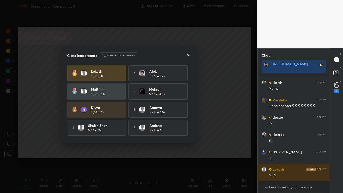
click at [187, 55] on icon at bounding box center [188, 55] width 4 height 4
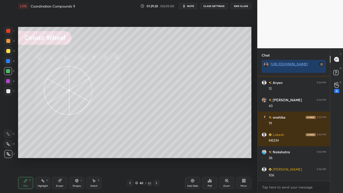
click at [335, 72] on rect at bounding box center [335, 72] width 5 height 5
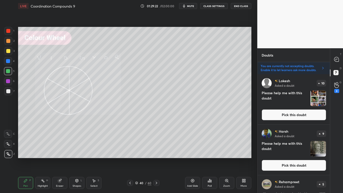
click at [297, 116] on button "Pick this doubt" at bounding box center [293, 114] width 64 height 11
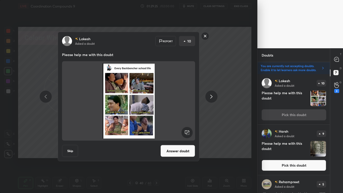
click at [181, 154] on button "Answer doubt" at bounding box center [177, 151] width 35 height 12
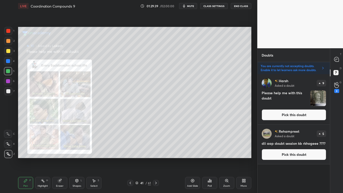
click at [131, 159] on div "Pen P Highlight H Eraser Shapes L Select S 41 / 61 Add Slide Poll Zoom More" at bounding box center [134, 183] width 233 height 20
click at [130, 159] on icon at bounding box center [130, 182] width 2 height 3
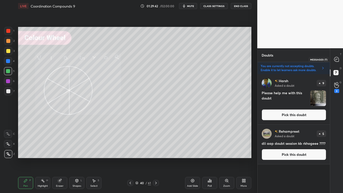
click at [335, 58] on icon at bounding box center [336, 59] width 5 height 5
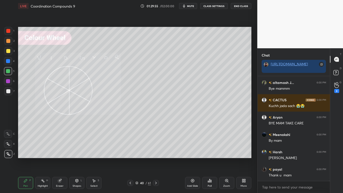
click at [216, 5] on button "CLASS SETTINGS" at bounding box center [214, 6] width 28 height 6
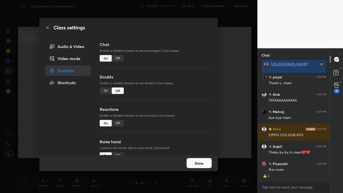
click at [119, 58] on div "Off" at bounding box center [118, 58] width 12 height 7
type textarea "x"
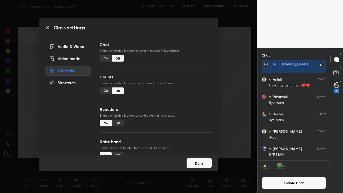
click at [191, 159] on button "Done" at bounding box center [198, 163] width 25 height 10
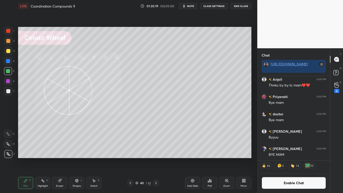
click at [238, 7] on button "End Class" at bounding box center [241, 6] width 21 height 6
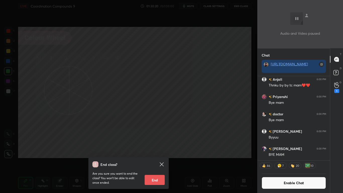
click at [152, 159] on button "End" at bounding box center [155, 180] width 20 height 10
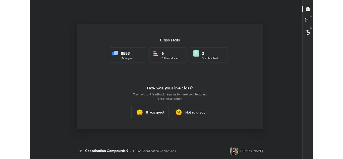
scroll to position [127, 339]
